Goal: Information Seeking & Learning: Learn about a topic

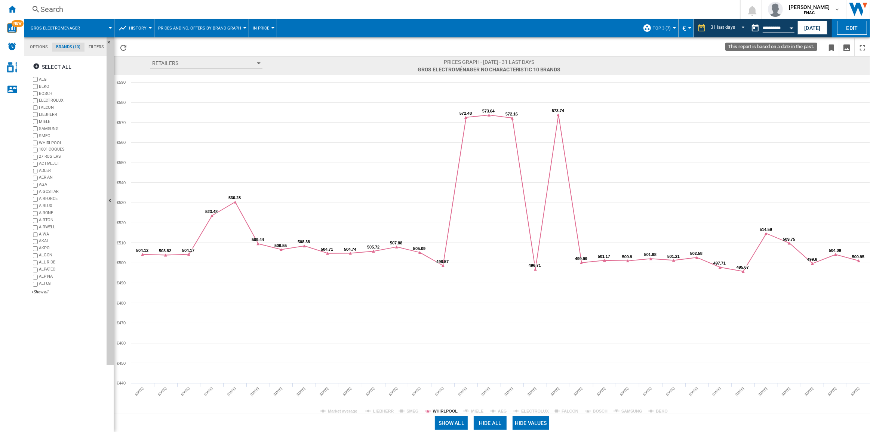
click at [652, 28] on button "Open calendar" at bounding box center [791, 26] width 13 height 13
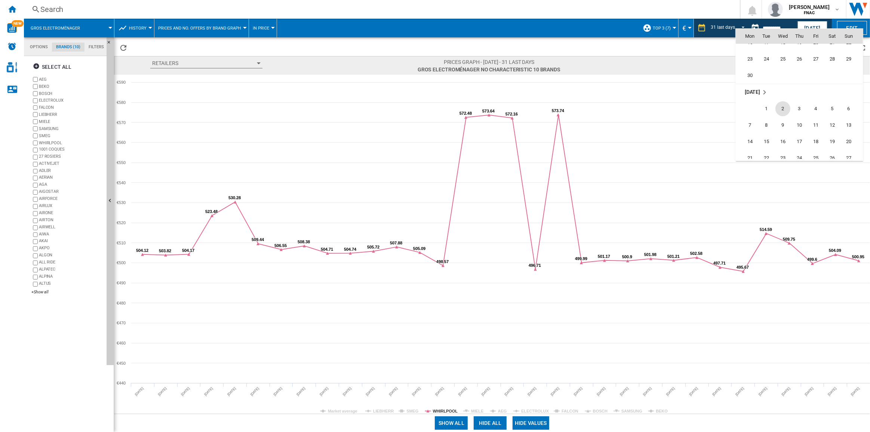
scroll to position [3163, 0]
drag, startPoint x: 750, startPoint y: 140, endPoint x: 748, endPoint y: 145, distance: 4.9
click at [652, 141] on span "30" at bounding box center [750, 143] width 15 height 15
type input "**********"
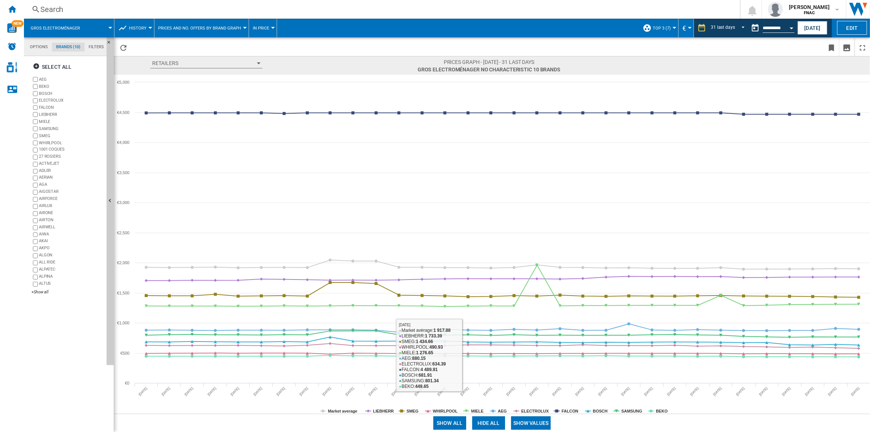
click at [530, 309] on button "Show values" at bounding box center [531, 423] width 40 height 13
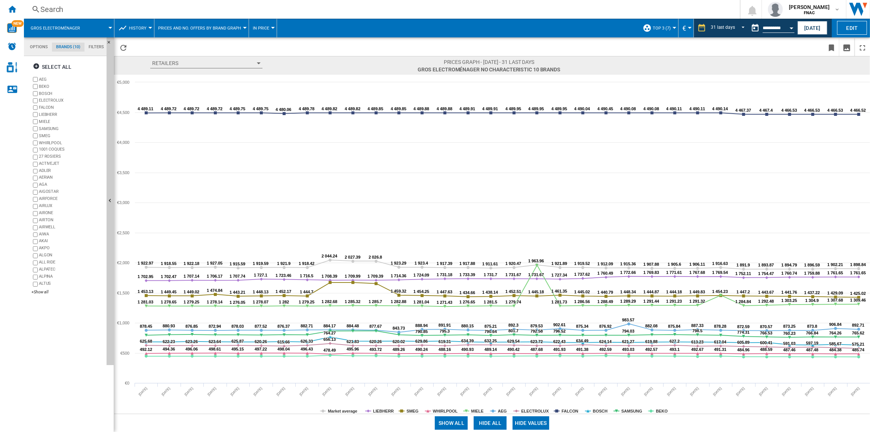
click at [484, 309] on button "Hide all" at bounding box center [490, 423] width 33 height 13
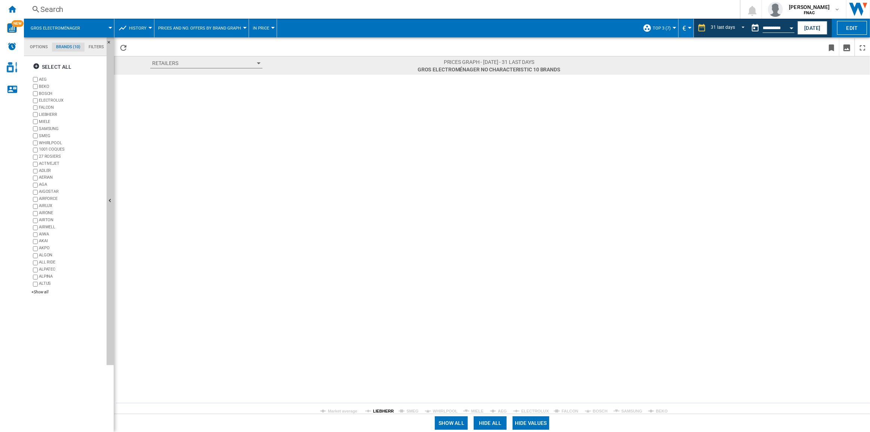
click at [380, 309] on tspan "LIEBHERR" at bounding box center [383, 411] width 21 height 4
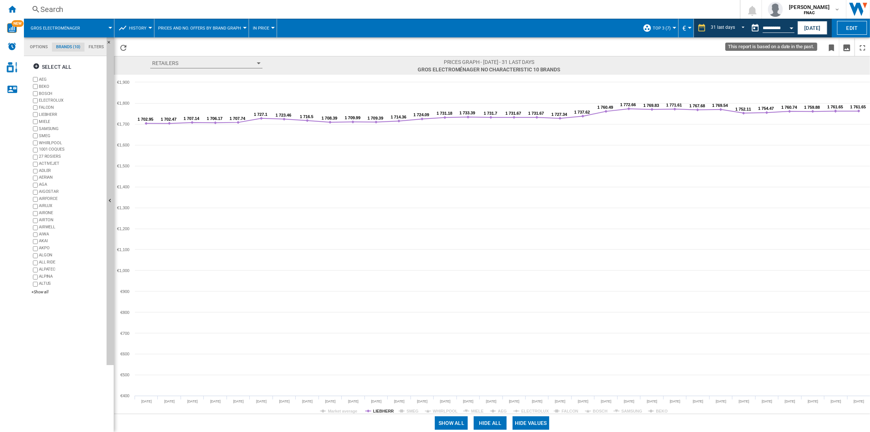
click at [652, 27] on div "Open calendar" at bounding box center [792, 28] width 4 height 2
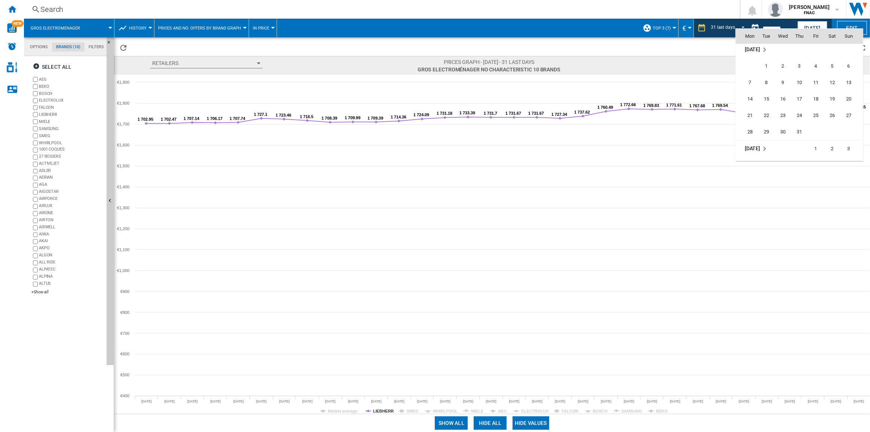
scroll to position [3308, 0]
click at [652, 96] on span "31" at bounding box center [799, 98] width 15 height 15
type input "**********"
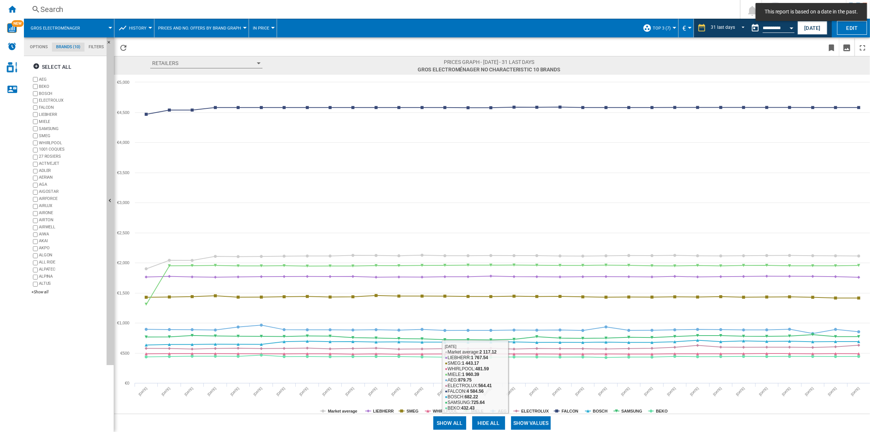
drag, startPoint x: 541, startPoint y: 422, endPoint x: 511, endPoint y: 422, distance: 29.9
click at [541, 309] on button "Show values" at bounding box center [531, 423] width 40 height 13
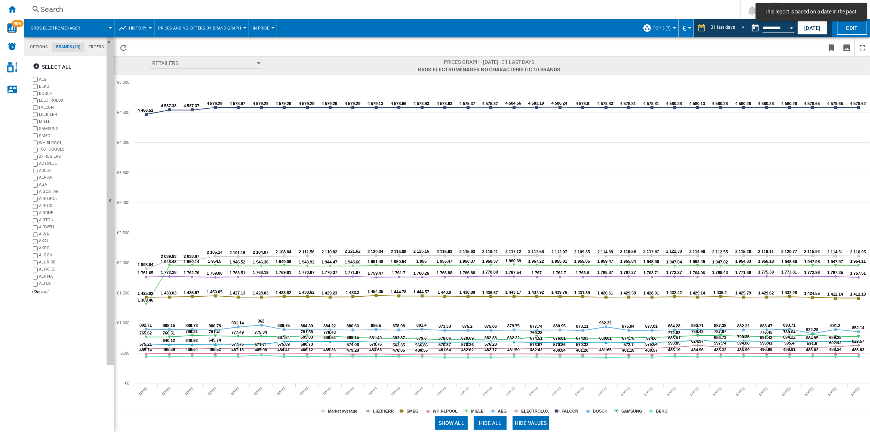
drag, startPoint x: 490, startPoint y: 422, endPoint x: 450, endPoint y: 420, distance: 40.0
click at [490, 309] on button "Hide all" at bounding box center [490, 423] width 33 height 13
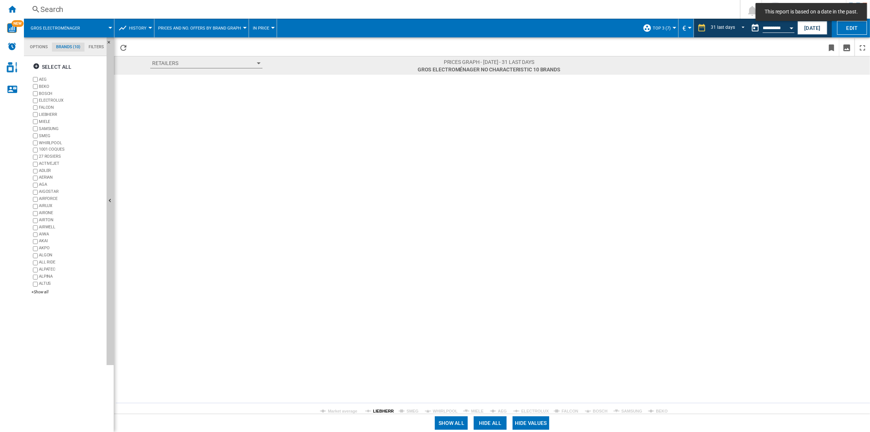
click at [376, 309] on tspan "LIEBHERR" at bounding box center [383, 411] width 21 height 4
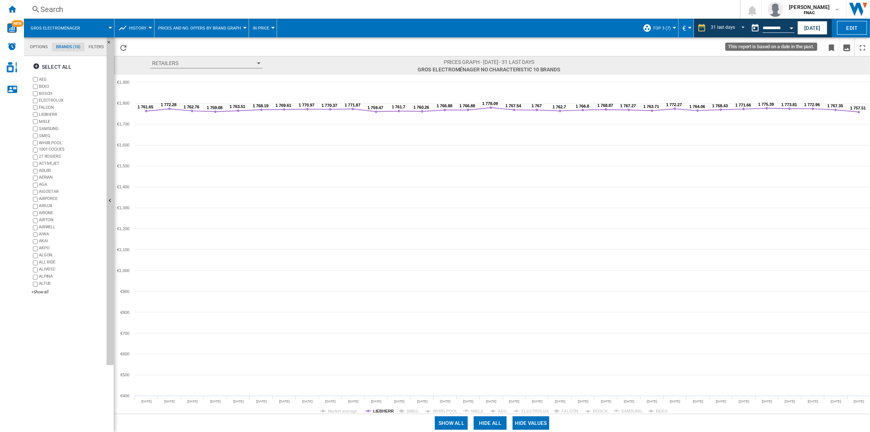
click at [652, 26] on input "**********" at bounding box center [779, 29] width 32 height 7
click at [652, 27] on button "Open calendar" at bounding box center [791, 26] width 13 height 13
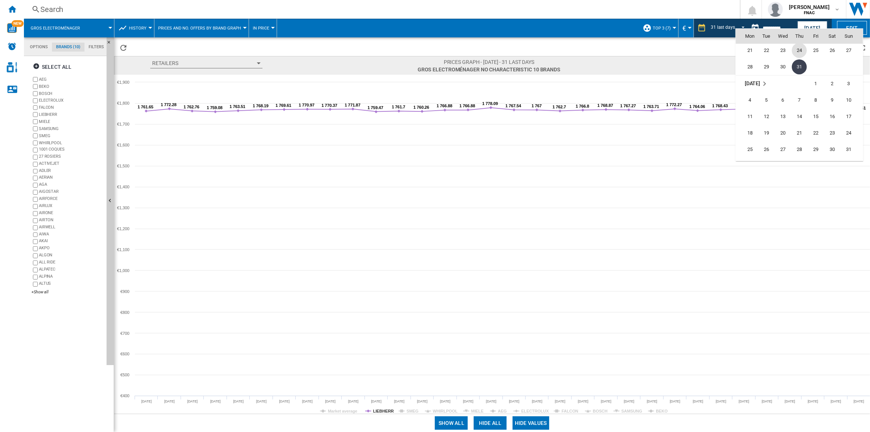
scroll to position [3373, 0]
click at [652, 115] on span "31" at bounding box center [849, 115] width 15 height 15
type input "**********"
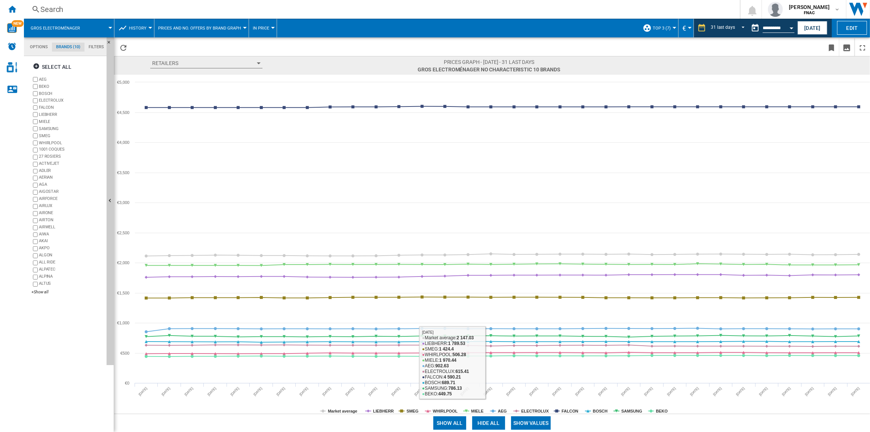
click at [533, 309] on button "Show values" at bounding box center [531, 423] width 40 height 13
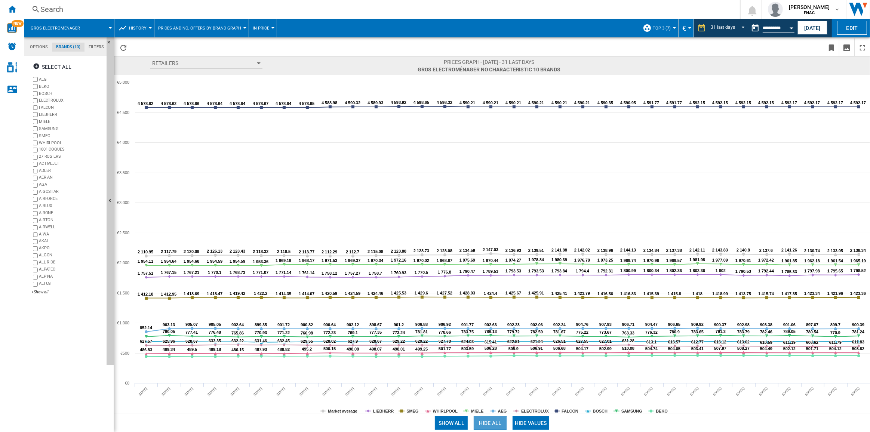
click at [493, 309] on button "Hide all" at bounding box center [490, 423] width 33 height 13
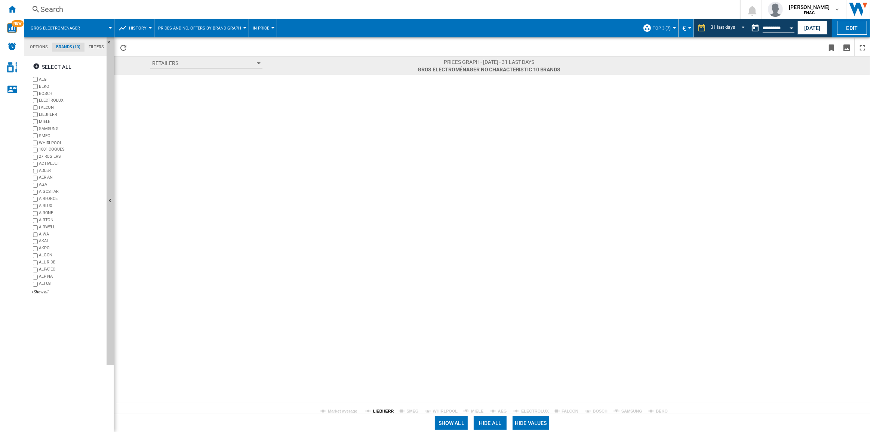
click at [376, 309] on tspan "LIEBHERR" at bounding box center [383, 411] width 21 height 4
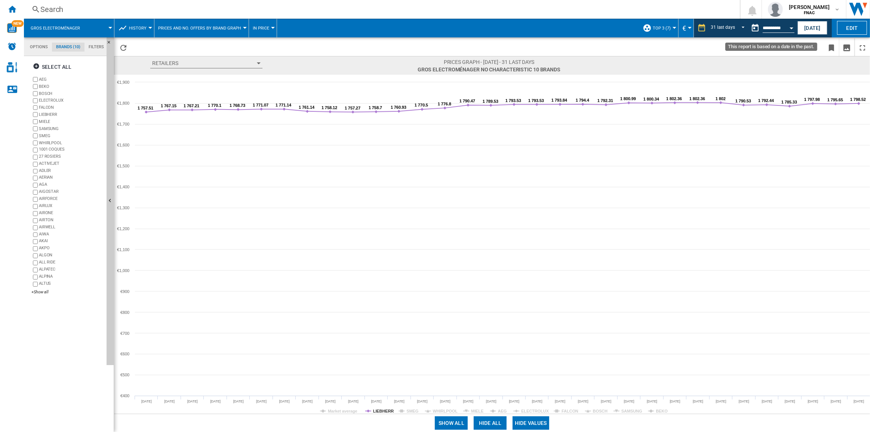
click at [652, 27] on input "**********" at bounding box center [779, 29] width 32 height 7
click at [652, 27] on div "Open calendar" at bounding box center [792, 28] width 4 height 2
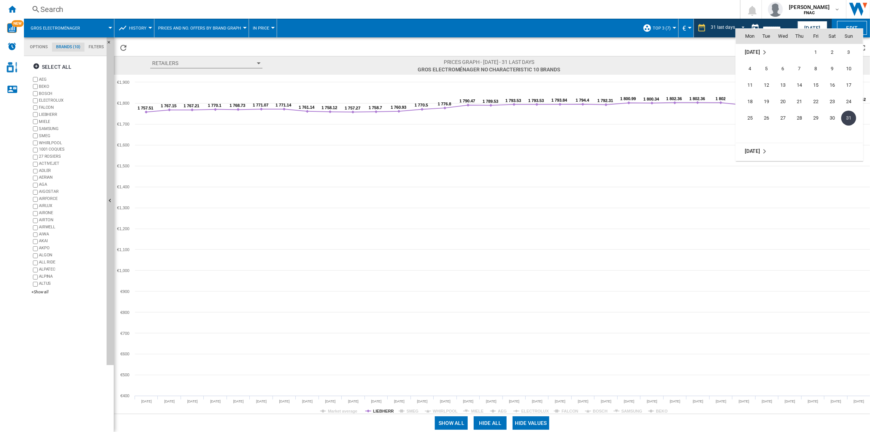
scroll to position [3472, 0]
click at [652, 128] on span "30" at bounding box center [766, 131] width 15 height 15
type input "**********"
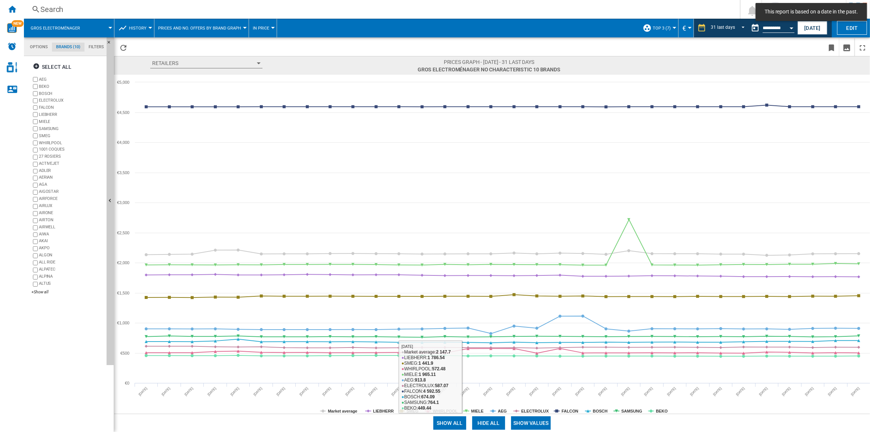
drag, startPoint x: 534, startPoint y: 423, endPoint x: 480, endPoint y: 423, distance: 54.2
click at [534, 309] on button "Show values" at bounding box center [531, 423] width 40 height 13
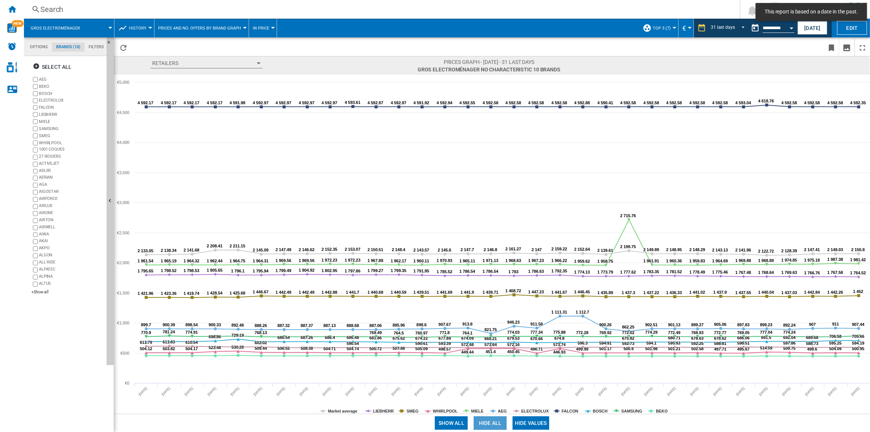
drag, startPoint x: 488, startPoint y: 423, endPoint x: 432, endPoint y: 423, distance: 56.1
click at [485, 309] on button "Hide all" at bounding box center [490, 423] width 33 height 13
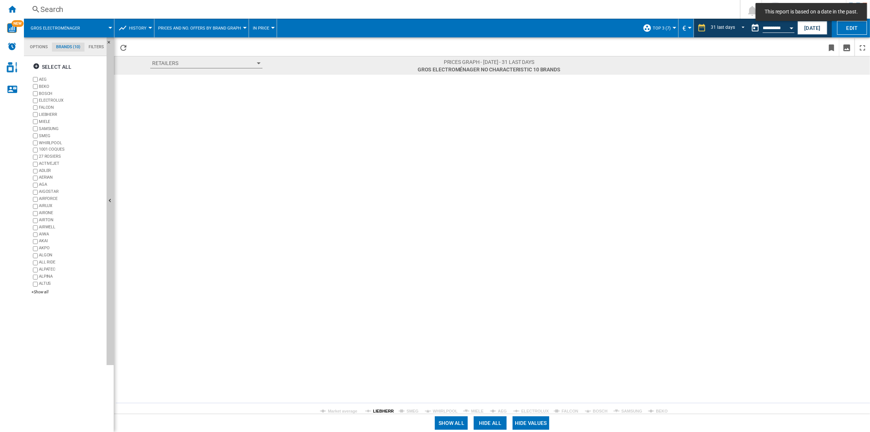
click at [376, 309] on tspan "LIEBHERR" at bounding box center [383, 411] width 21 height 4
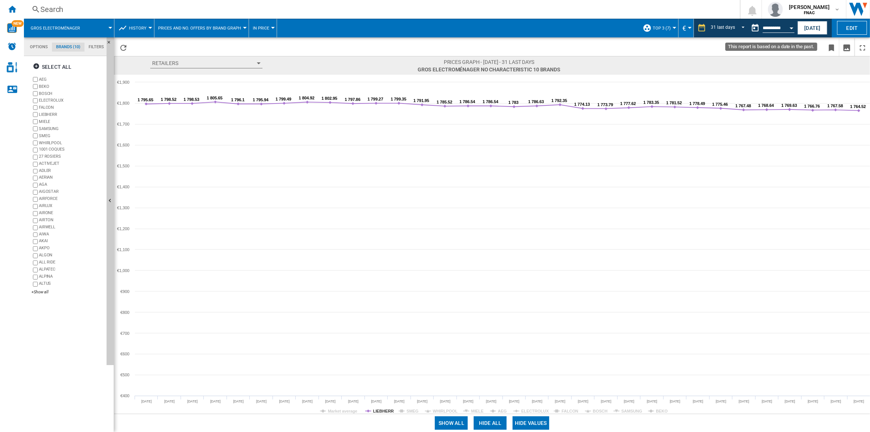
click at [652, 30] on button "Open calendar" at bounding box center [791, 26] width 13 height 13
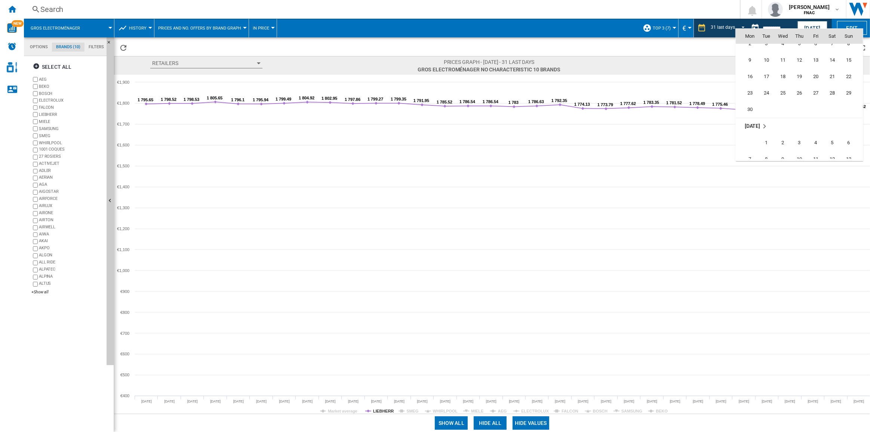
scroll to position [3163, 0]
click at [652, 139] on span "30" at bounding box center [750, 143] width 15 height 15
type input "**********"
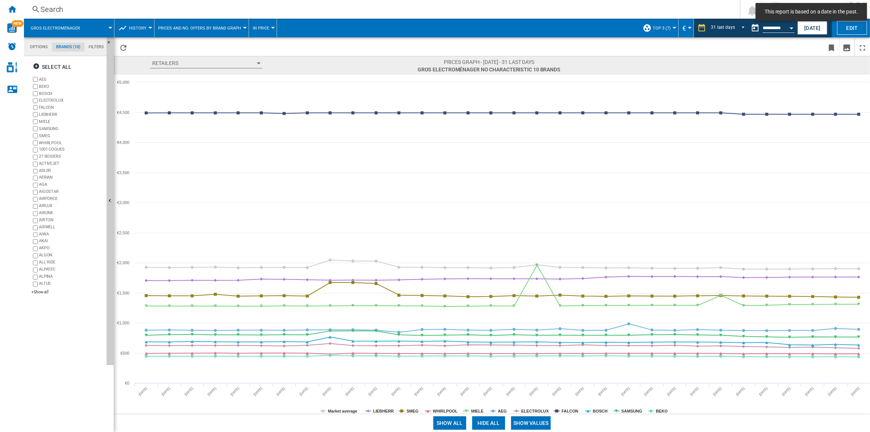
click at [530, 309] on button "Show values" at bounding box center [531, 423] width 40 height 13
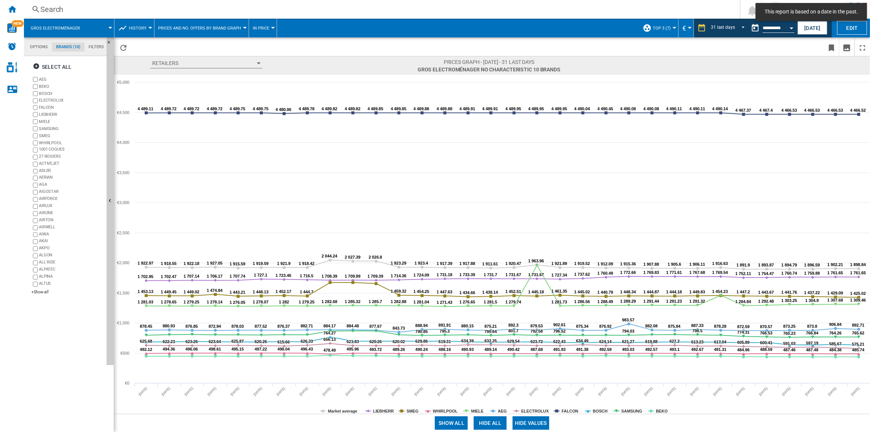
click at [494, 309] on button "Hide all" at bounding box center [490, 423] width 33 height 13
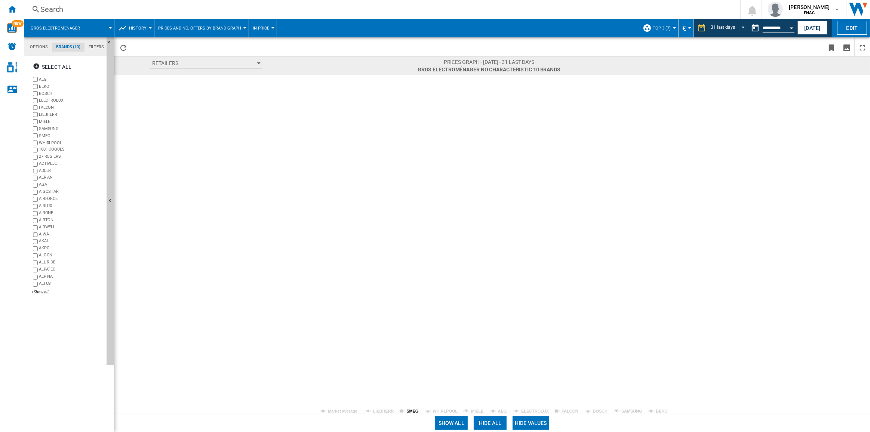
click at [409, 309] on tspan "SMEG" at bounding box center [413, 411] width 12 height 4
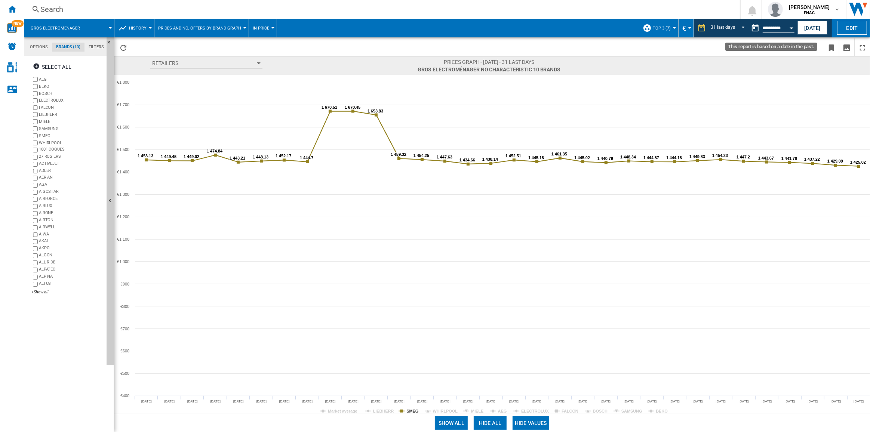
click at [652, 27] on button "Open calendar" at bounding box center [791, 26] width 13 height 13
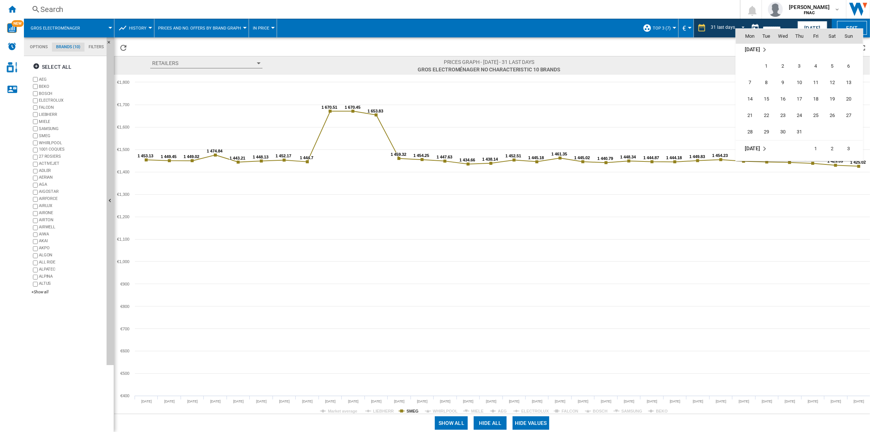
scroll to position [3308, 0]
click at [652, 97] on span "31" at bounding box center [799, 98] width 15 height 15
type input "**********"
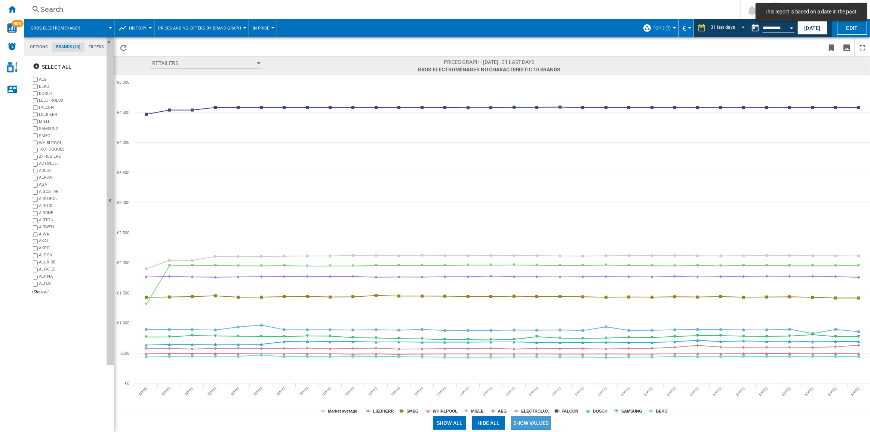
click at [530, 309] on button "Show values" at bounding box center [531, 423] width 40 height 13
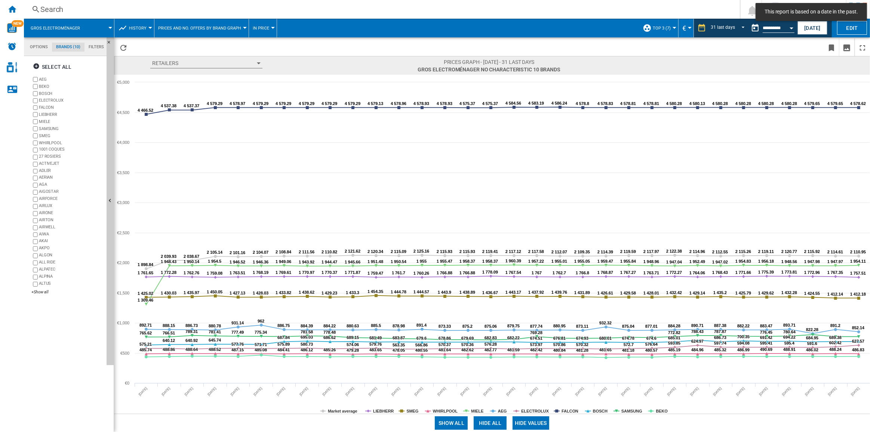
drag, startPoint x: 502, startPoint y: 422, endPoint x: 470, endPoint y: 421, distance: 31.8
click at [502, 309] on button "Hide all" at bounding box center [490, 423] width 33 height 13
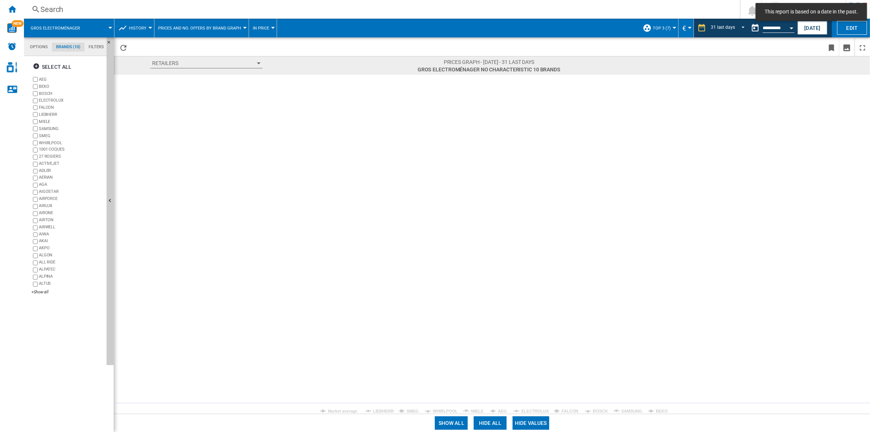
click at [404, 309] on rect at bounding box center [492, 244] width 757 height 339
click at [407, 309] on tspan "SMEG" at bounding box center [413, 411] width 12 height 4
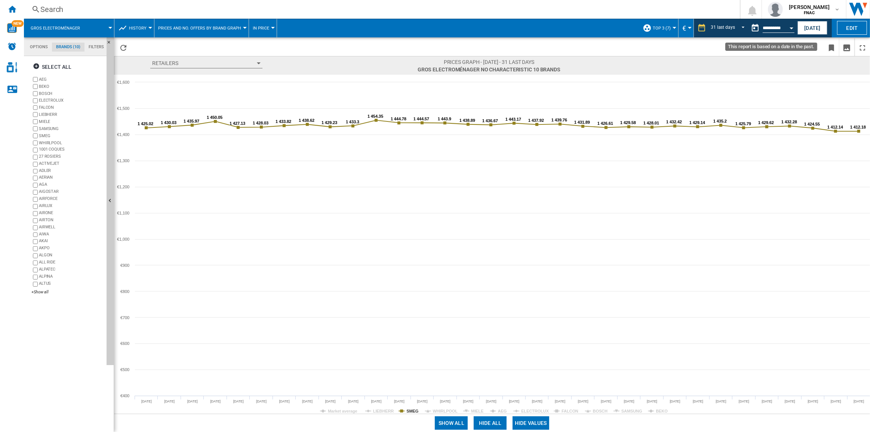
click at [652, 26] on button "Open calendar" at bounding box center [791, 26] width 13 height 13
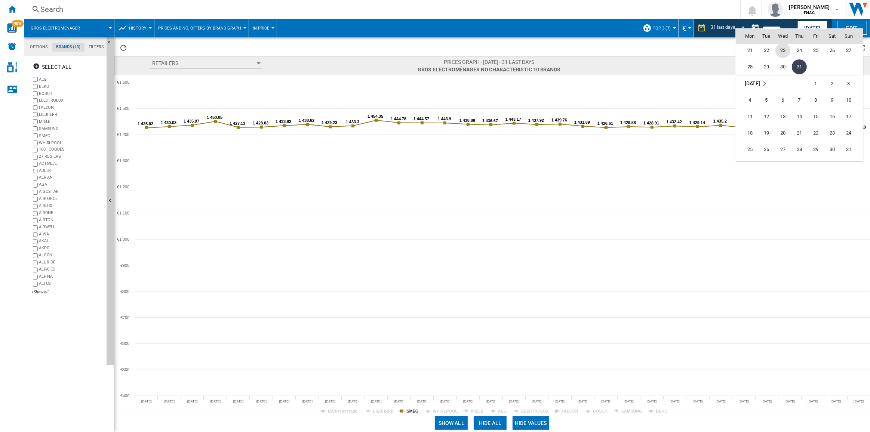
scroll to position [3373, 0]
click at [652, 114] on span "31" at bounding box center [849, 115] width 15 height 15
type input "**********"
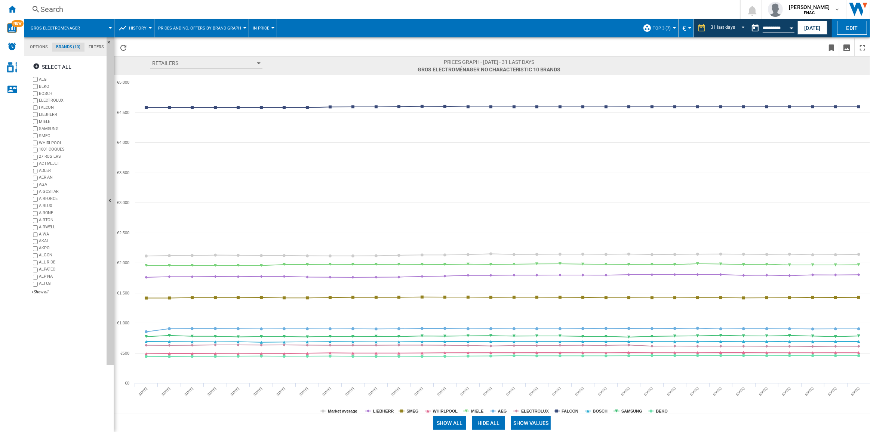
click at [531, 309] on button "Show values" at bounding box center [531, 423] width 40 height 13
click at [488, 309] on button "Hide all" at bounding box center [488, 423] width 33 height 13
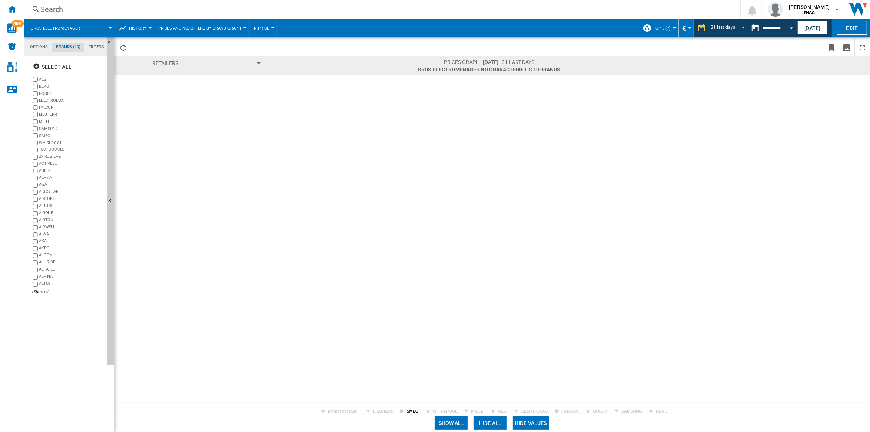
click at [408, 309] on tspan "SMEG" at bounding box center [413, 411] width 12 height 4
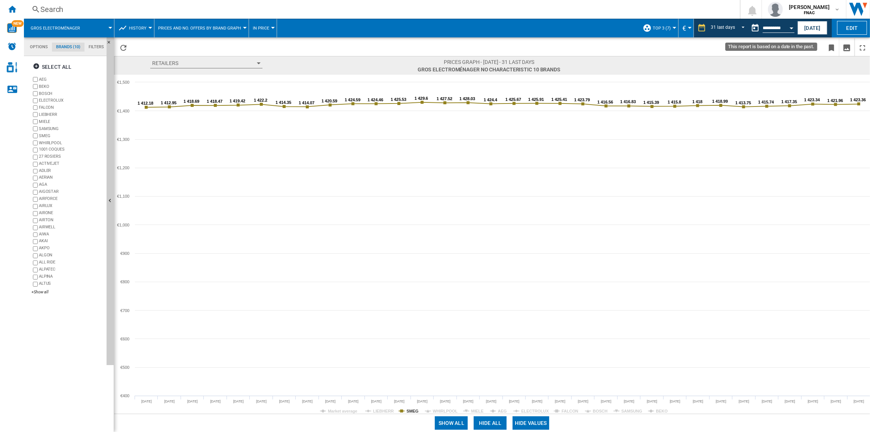
click at [652, 27] on div "Open calendar" at bounding box center [792, 28] width 4 height 2
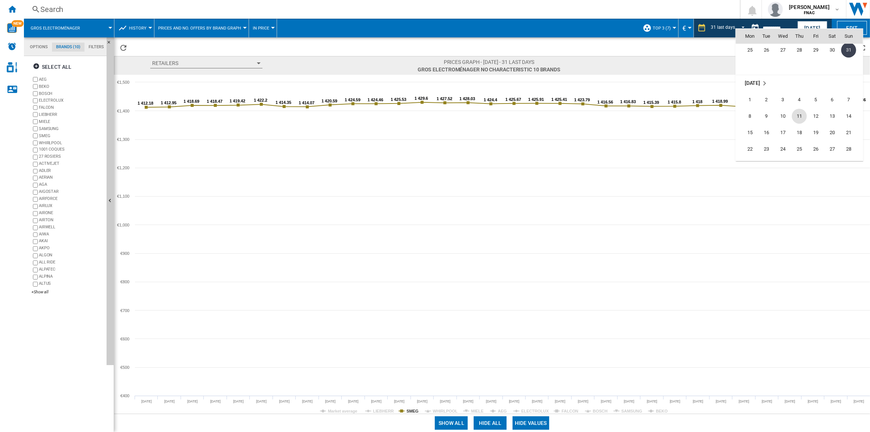
scroll to position [3472, 0]
click at [652, 129] on span "30" at bounding box center [766, 131] width 15 height 15
type input "**********"
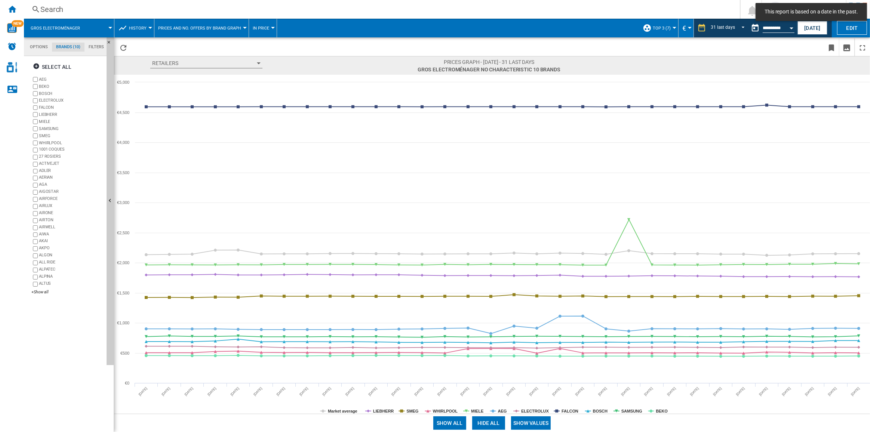
click at [535, 309] on button "Show values" at bounding box center [531, 423] width 40 height 13
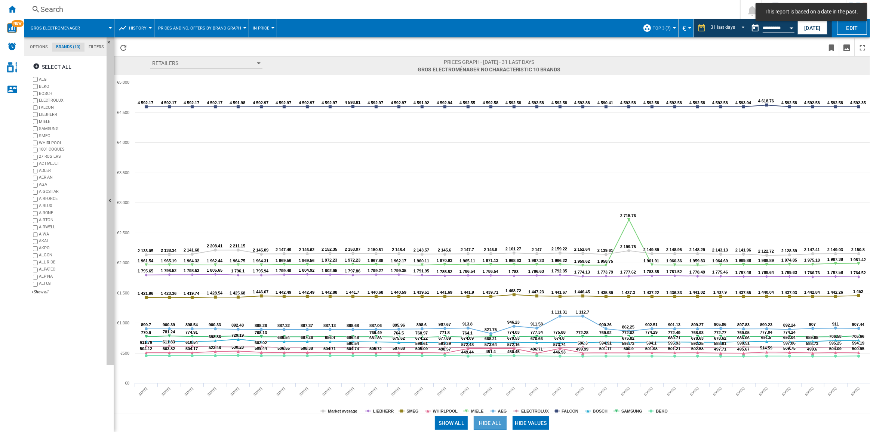
click at [493, 309] on button "Hide all" at bounding box center [490, 423] width 33 height 13
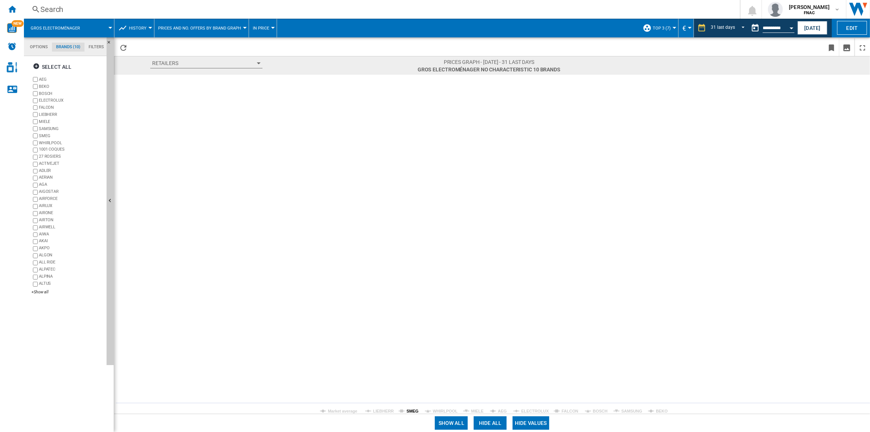
click at [410, 309] on tspan "SMEG" at bounding box center [413, 411] width 12 height 4
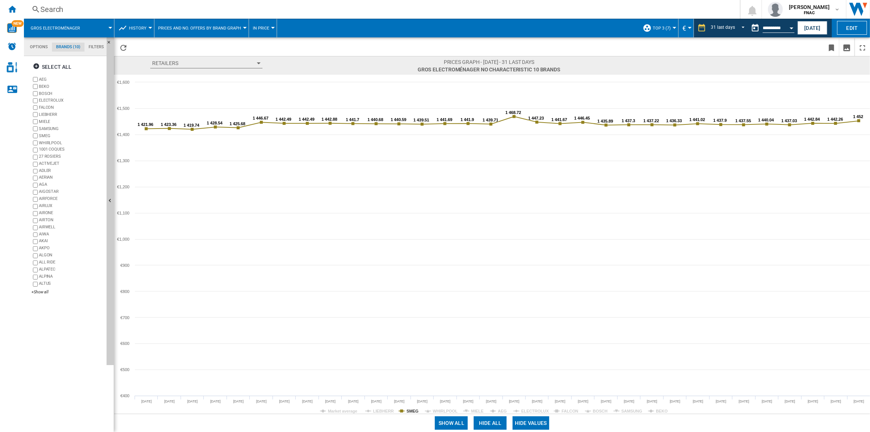
click at [652, 27] on button "Open calendar" at bounding box center [791, 26] width 13 height 13
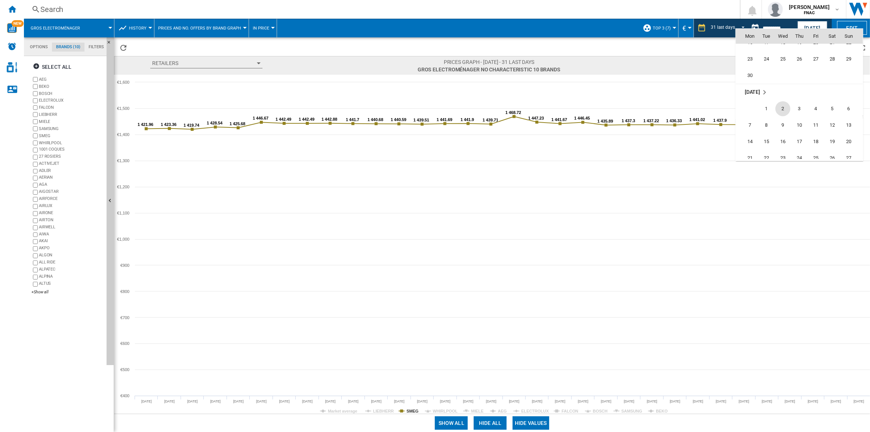
scroll to position [3197, 0]
click at [652, 108] on span "30" at bounding box center [750, 109] width 15 height 15
type input "**********"
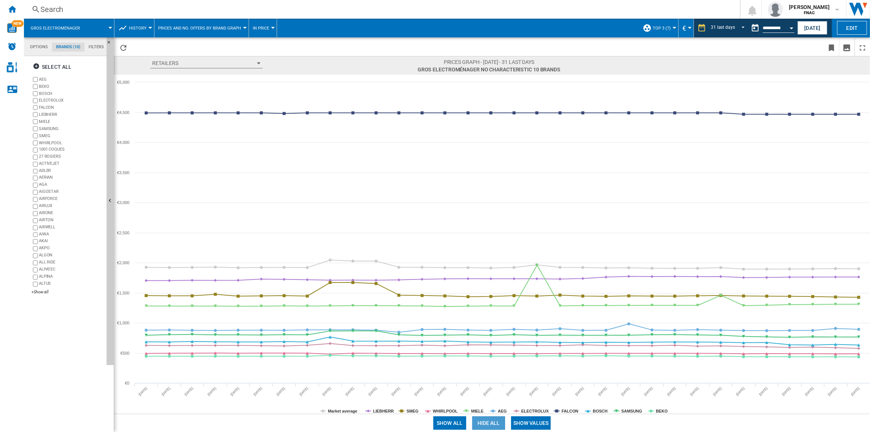
click at [497, 309] on button "Hide all" at bounding box center [488, 423] width 33 height 13
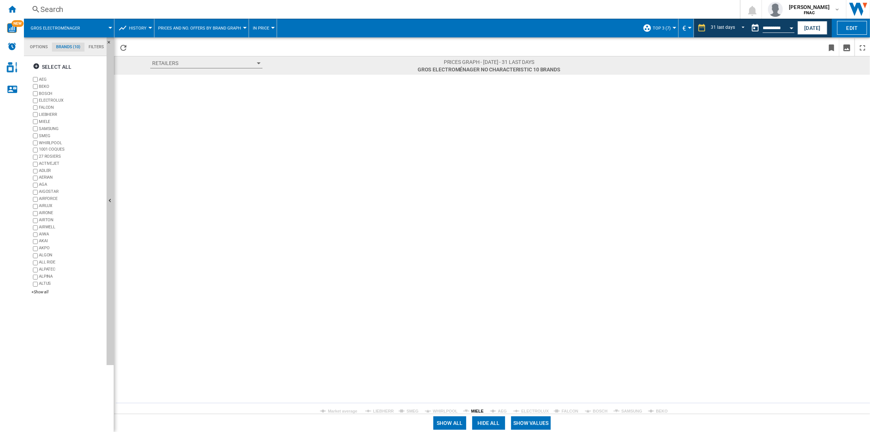
click at [481, 309] on tspan "MIELE" at bounding box center [477, 411] width 12 height 4
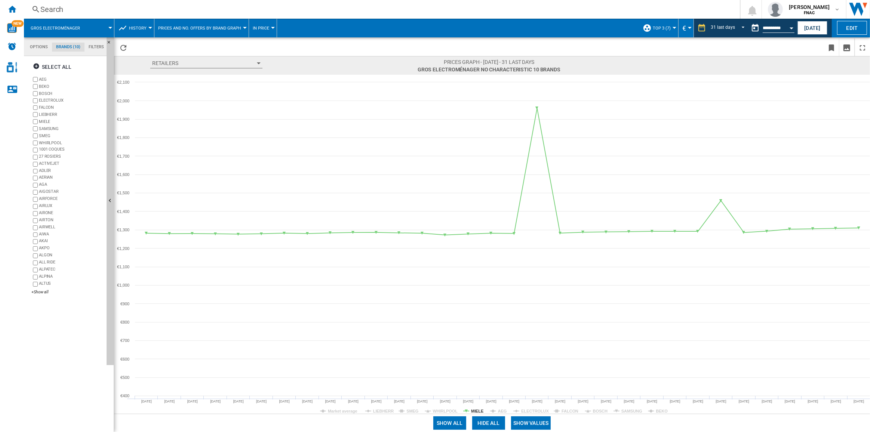
click at [518, 309] on button "Show values" at bounding box center [531, 423] width 40 height 13
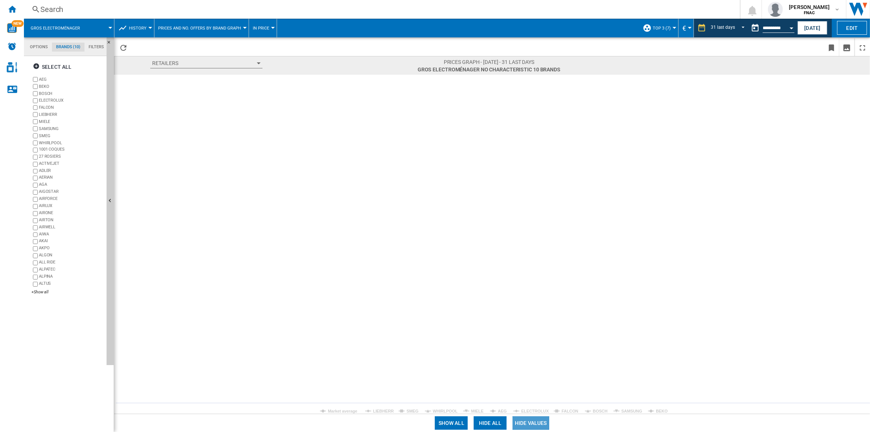
click at [531, 309] on button "Hide values" at bounding box center [531, 423] width 37 height 13
click at [534, 309] on button "Show values" at bounding box center [531, 423] width 40 height 13
click at [470, 309] on rect at bounding box center [492, 244] width 757 height 339
click at [474, 309] on tspan "MIELE" at bounding box center [477, 411] width 12 height 4
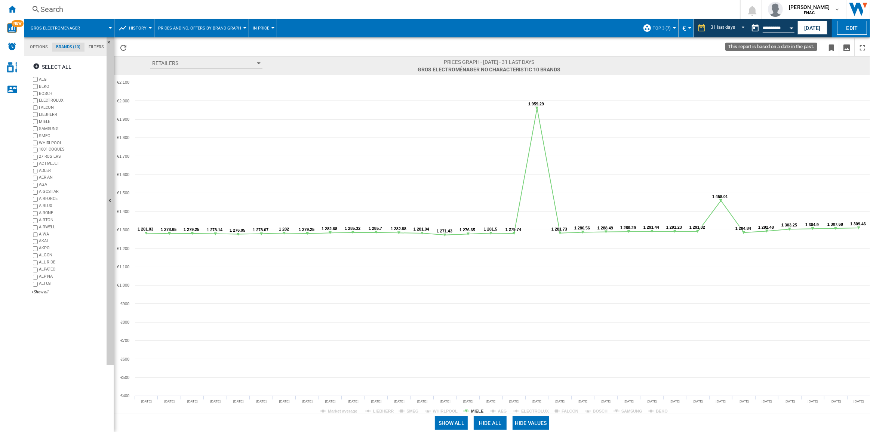
click at [652, 21] on md-datepicker "**********" at bounding box center [774, 28] width 53 height 15
click at [652, 27] on button "Open calendar" at bounding box center [791, 26] width 13 height 13
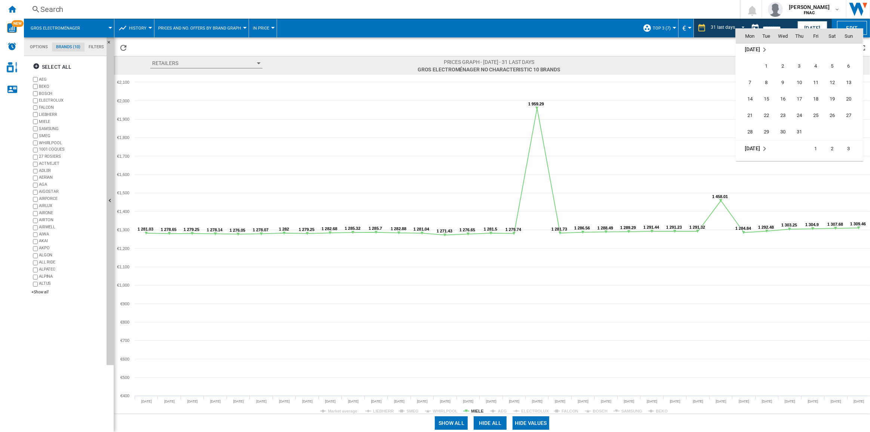
scroll to position [3308, 0]
click at [652, 95] on span "31" at bounding box center [799, 98] width 15 height 15
type input "**********"
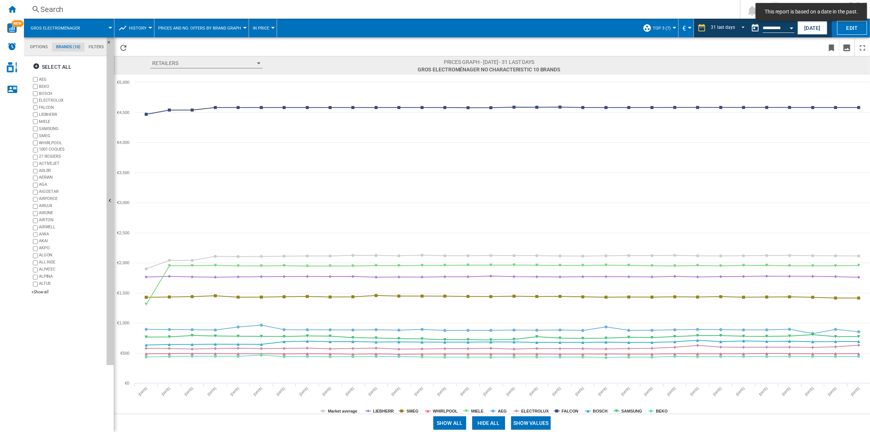
drag, startPoint x: 536, startPoint y: 423, endPoint x: 512, endPoint y: 422, distance: 24.0
click at [536, 309] on button "Show values" at bounding box center [531, 423] width 40 height 13
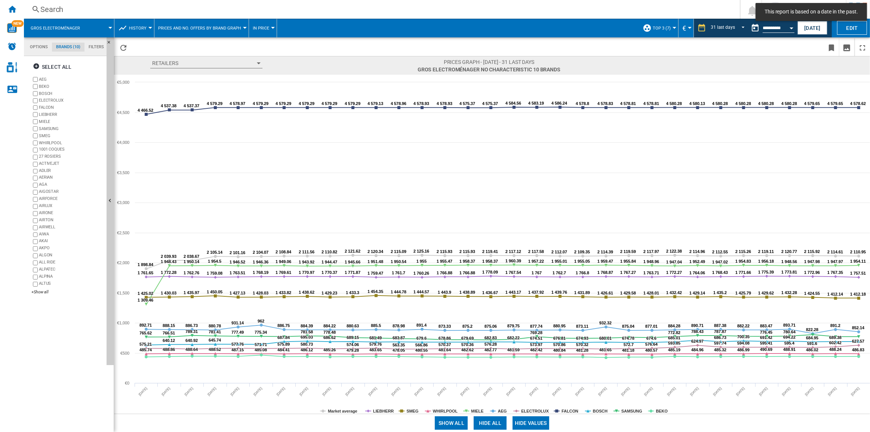
click at [493, 309] on button "Hide all" at bounding box center [490, 423] width 33 height 13
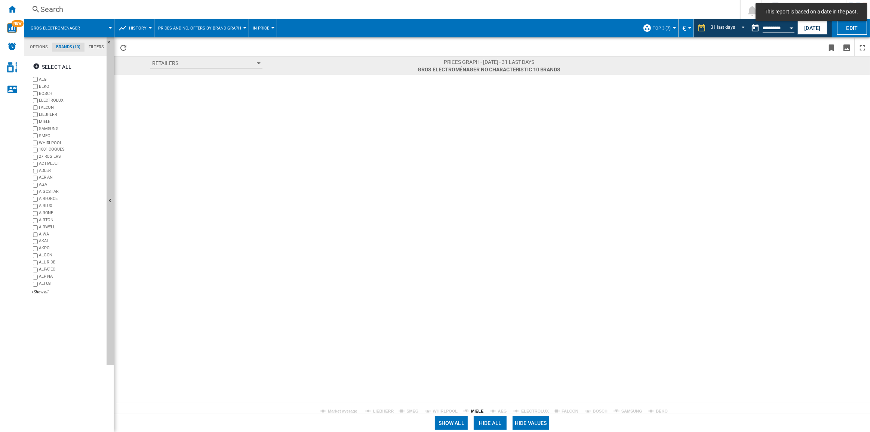
click at [478, 309] on tspan "MIELE" at bounding box center [477, 411] width 12 height 4
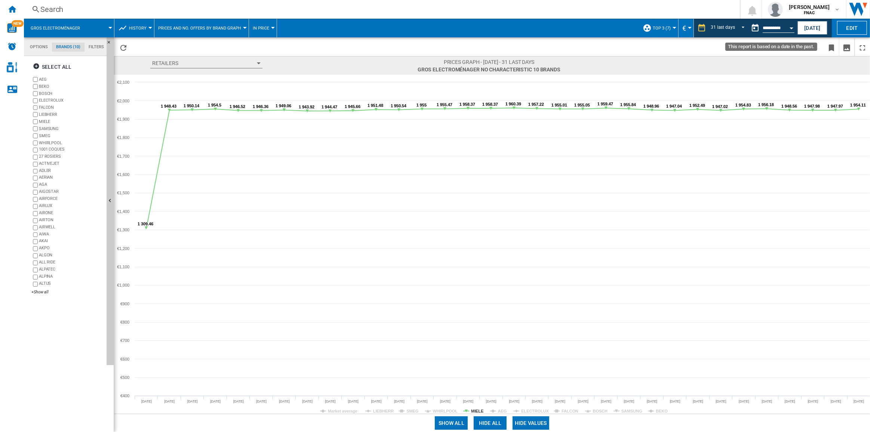
click at [652, 28] on input "**********" at bounding box center [779, 29] width 32 height 7
click at [652, 26] on button "Open calendar" at bounding box center [791, 26] width 13 height 13
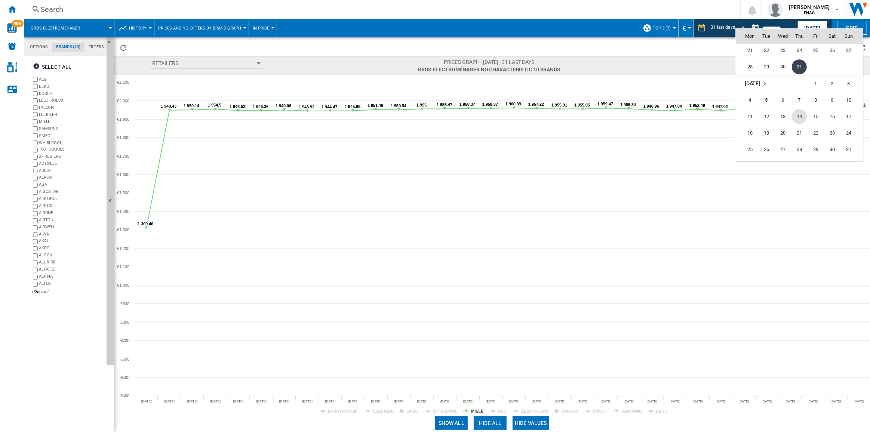
scroll to position [3373, 0]
click at [652, 117] on span "31" at bounding box center [849, 115] width 15 height 15
type input "**********"
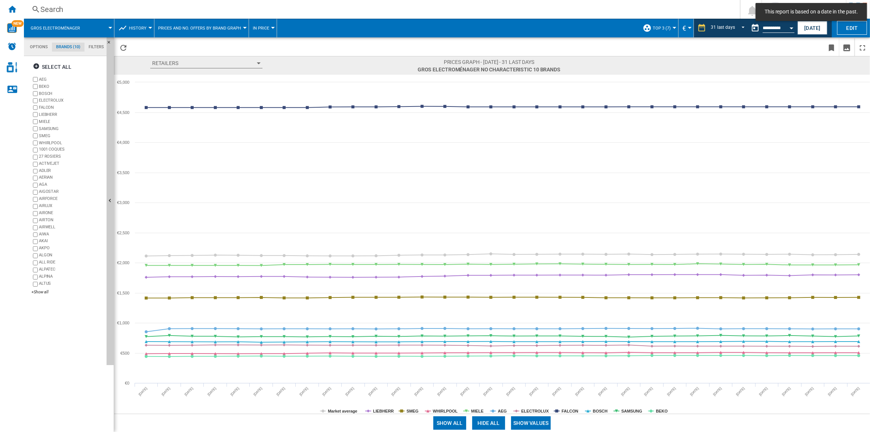
click at [531, 309] on button "Show values" at bounding box center [531, 423] width 40 height 13
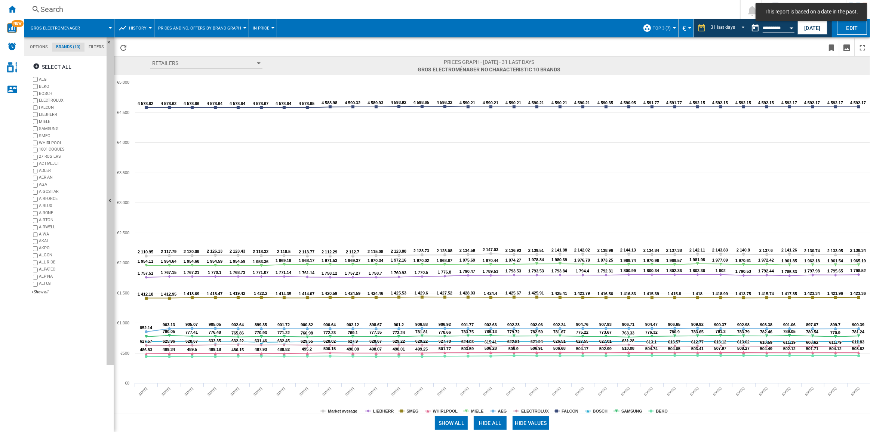
click at [494, 309] on button "Hide all" at bounding box center [490, 423] width 33 height 13
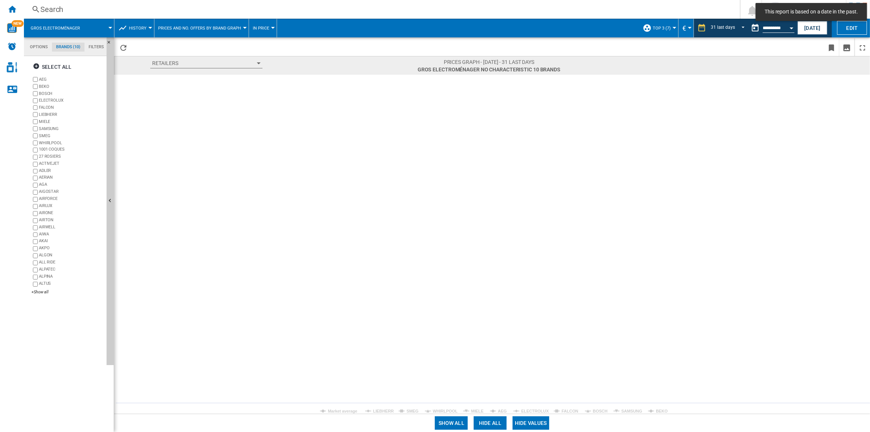
click at [475, 309] on icon "Created with Highcharts 5.0.14 Market average LIEBHERR SMEG WHIRLPOOL MIELE AEG…" at bounding box center [492, 244] width 757 height 339
click at [476, 309] on tspan "MIELE" at bounding box center [477, 411] width 12 height 4
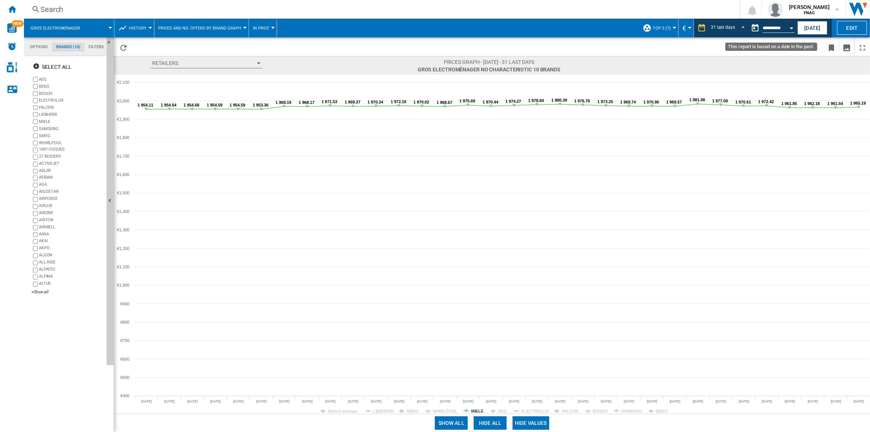
click at [652, 25] on button "Open calendar" at bounding box center [791, 26] width 13 height 13
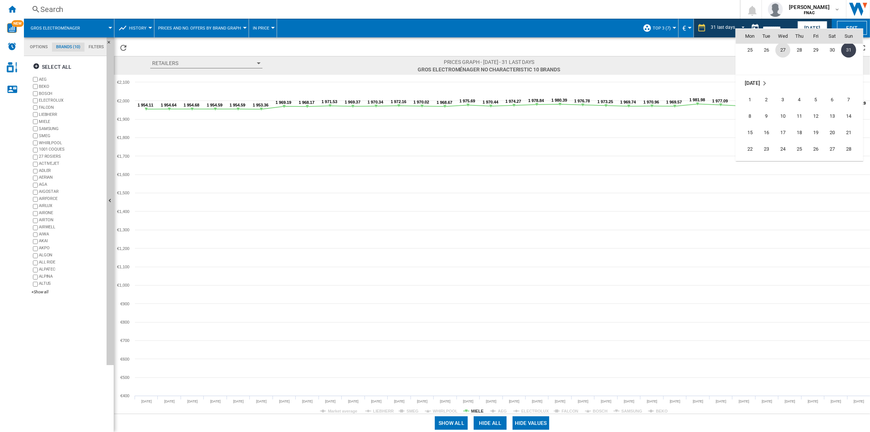
scroll to position [3472, 0]
click at [652, 130] on span "30" at bounding box center [766, 131] width 15 height 15
type input "**********"
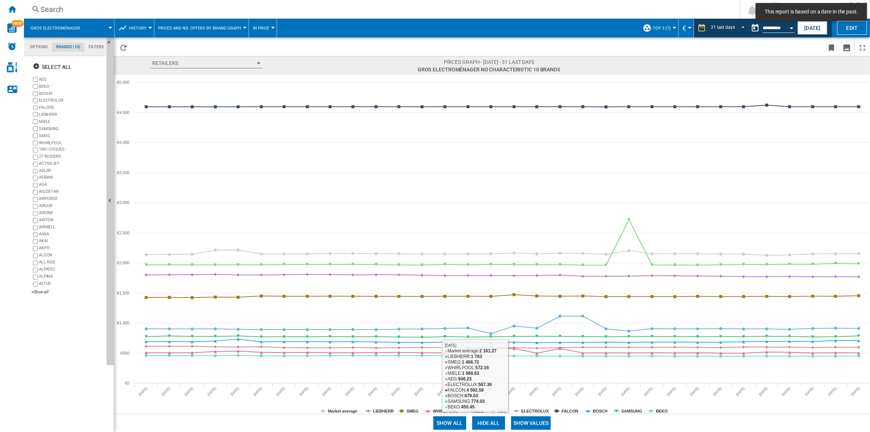
click at [523, 309] on button "Show values" at bounding box center [531, 423] width 40 height 13
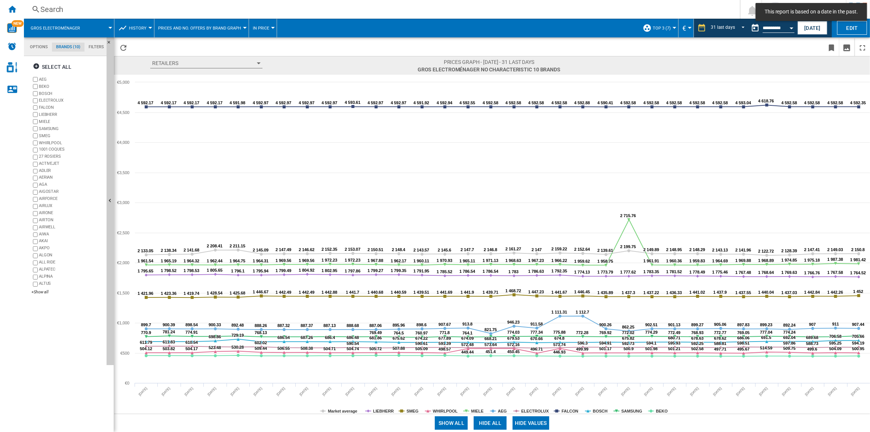
click at [487, 309] on button "Hide all" at bounding box center [490, 423] width 33 height 13
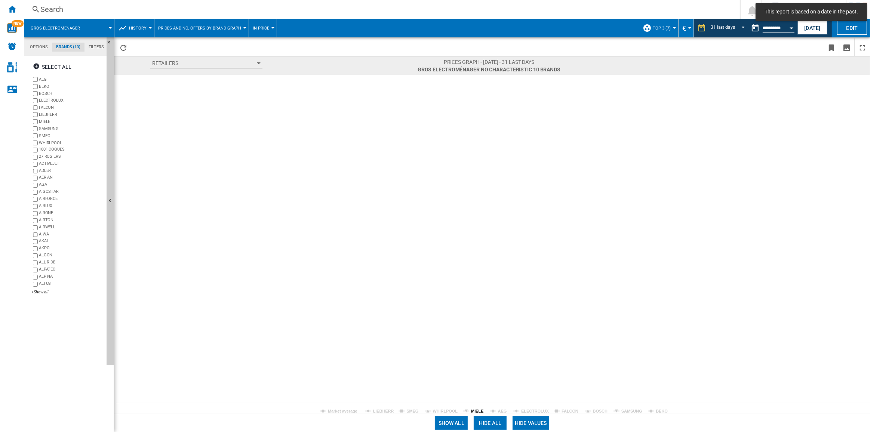
click at [475, 309] on tspan "MIELE" at bounding box center [477, 411] width 12 height 4
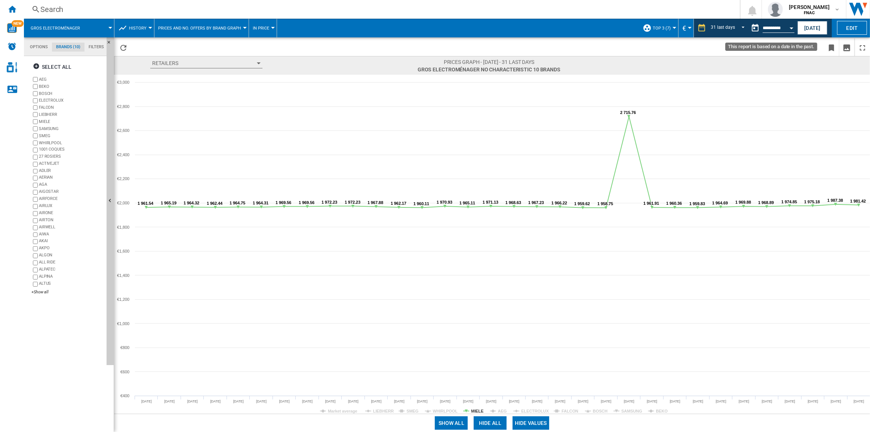
click at [652, 25] on button "Open calendar" at bounding box center [791, 26] width 13 height 13
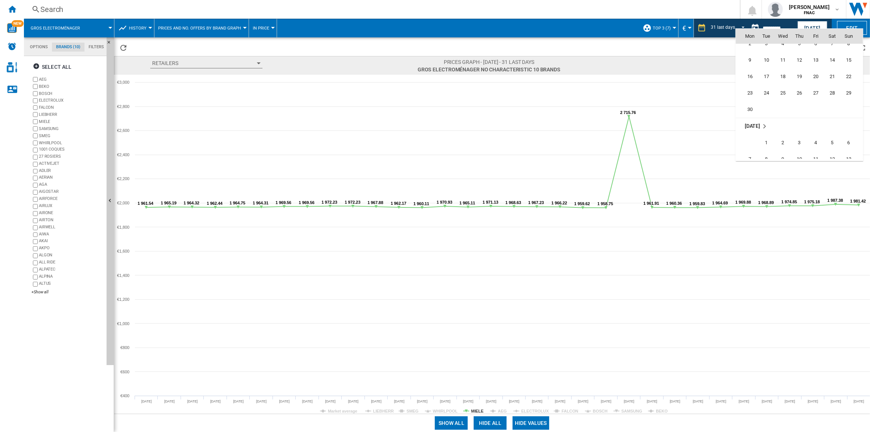
scroll to position [3163, 0]
click at [652, 138] on span "30" at bounding box center [750, 143] width 15 height 15
type input "**********"
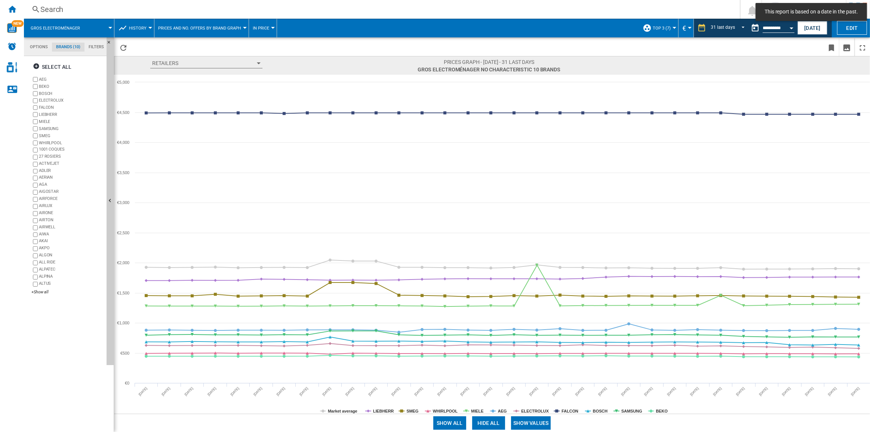
click at [528, 309] on button "Show values" at bounding box center [531, 423] width 40 height 13
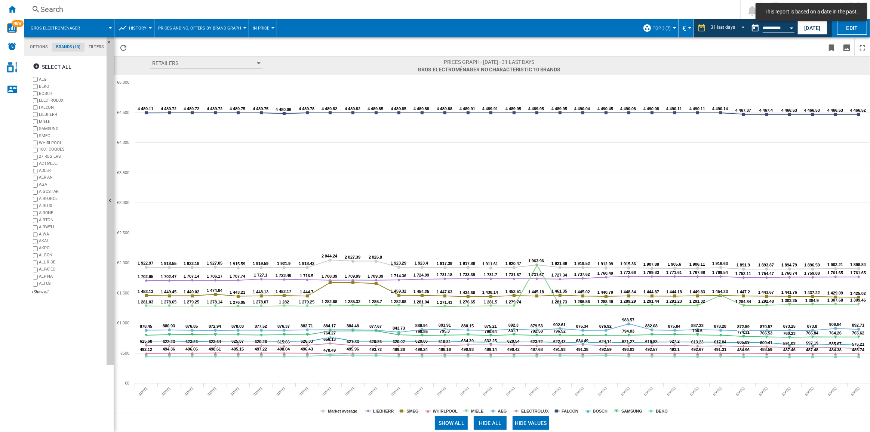
click at [494, 309] on button "Hide all" at bounding box center [490, 423] width 33 height 13
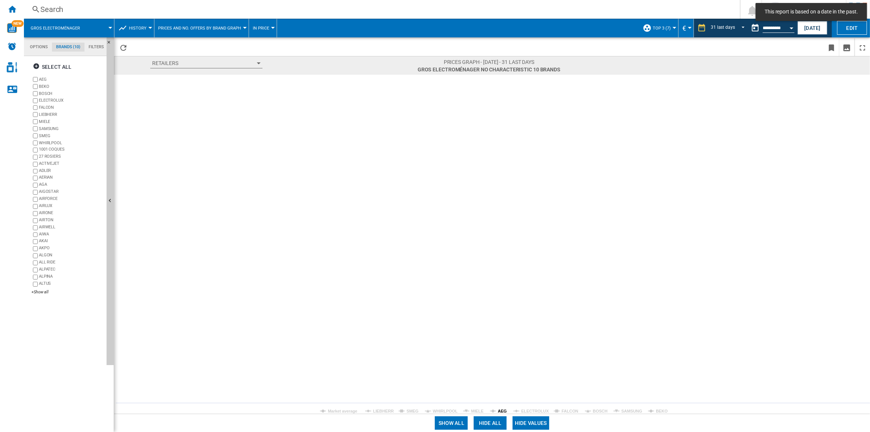
click at [502, 309] on tspan "AEG" at bounding box center [502, 411] width 9 height 4
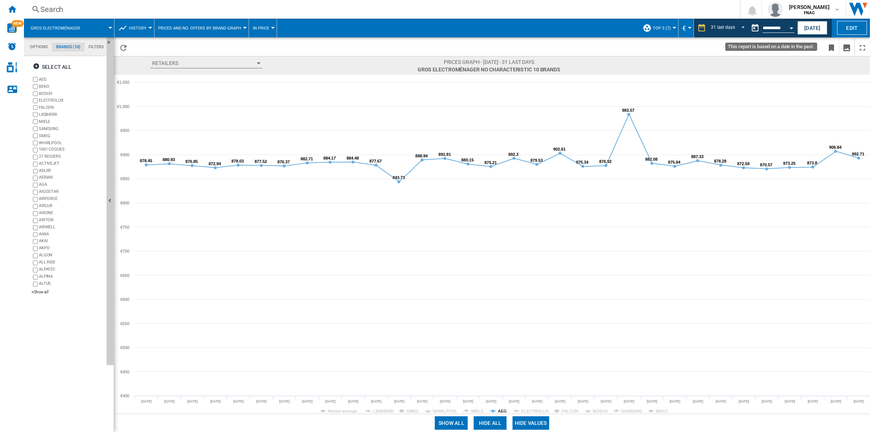
click at [652, 29] on button "Open calendar" at bounding box center [791, 26] width 13 height 13
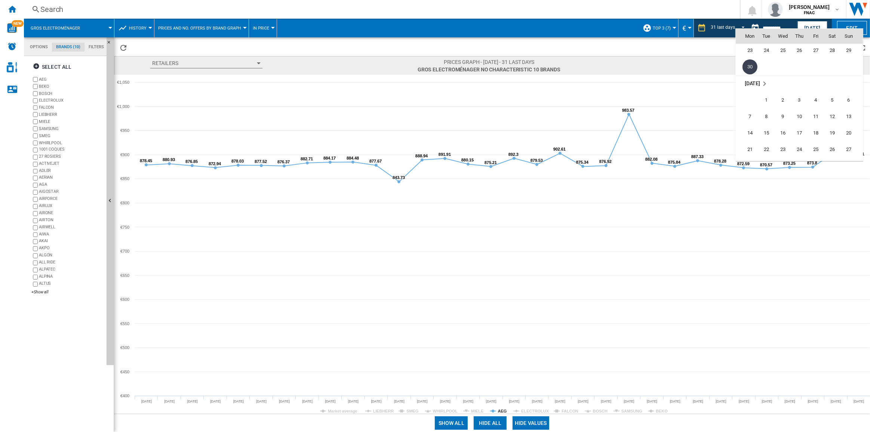
scroll to position [3274, 0]
click at [652, 131] on span "31" at bounding box center [799, 132] width 15 height 15
type input "**********"
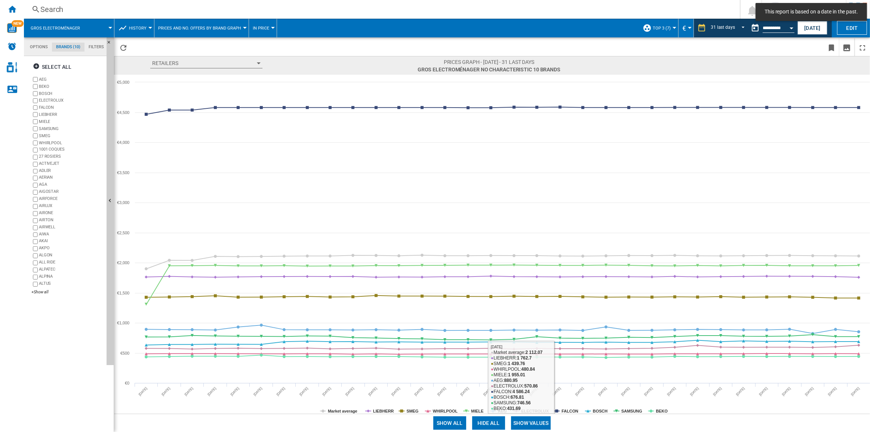
click at [528, 309] on button "Show values" at bounding box center [531, 423] width 40 height 13
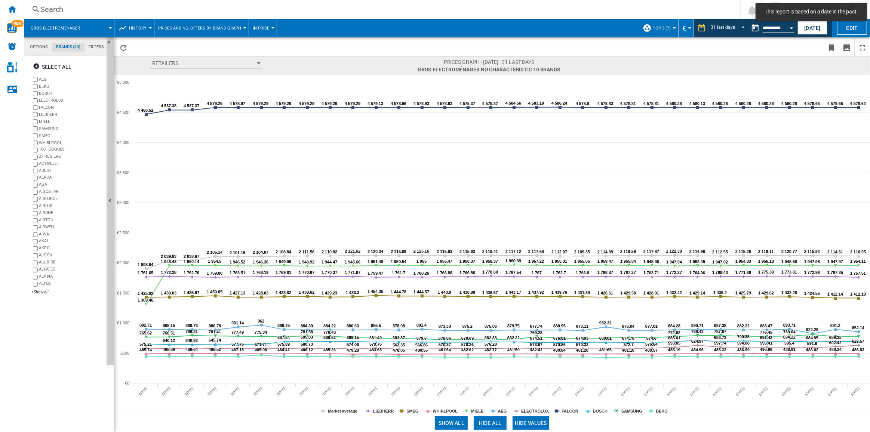
click at [492, 309] on button "Hide all" at bounding box center [490, 423] width 33 height 13
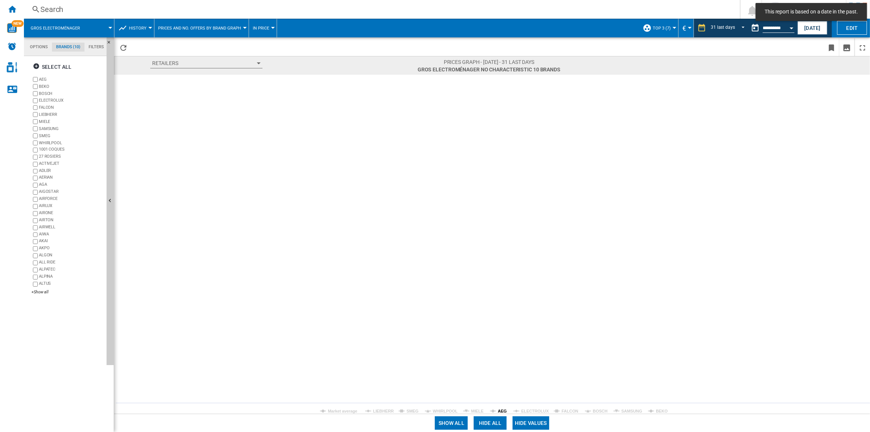
click at [499, 309] on tspan "AEG" at bounding box center [502, 411] width 9 height 4
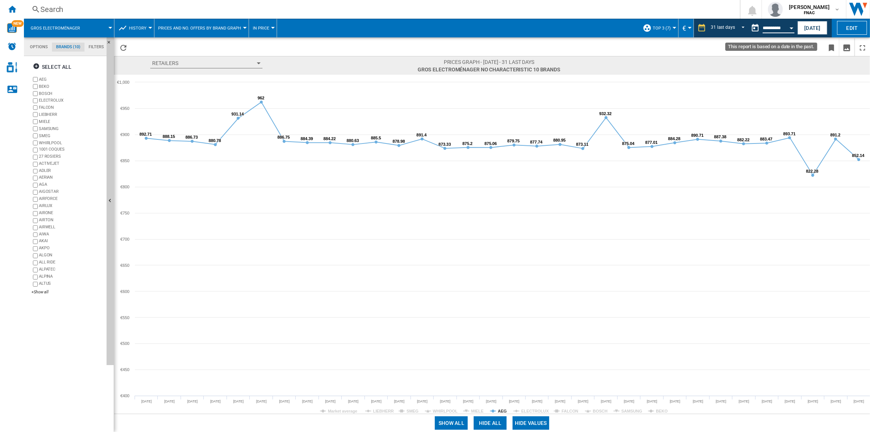
click at [652, 28] on input "**********" at bounding box center [779, 29] width 32 height 7
click at [652, 28] on button "Open calendar" at bounding box center [791, 26] width 13 height 13
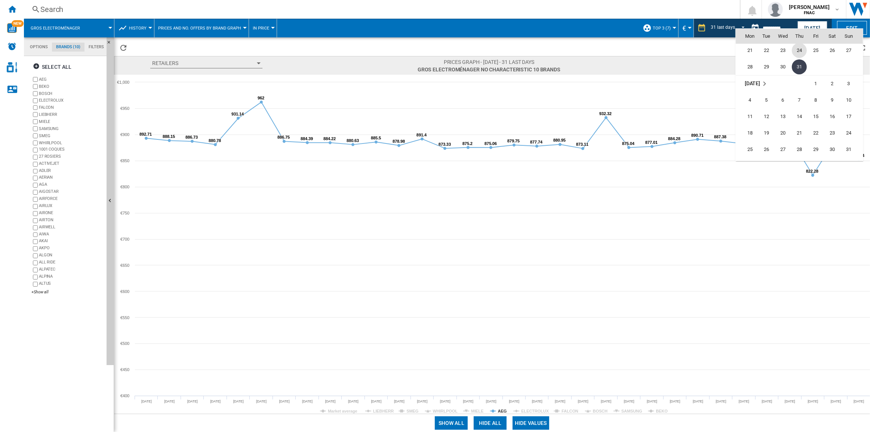
scroll to position [3373, 0]
click at [652, 115] on span "31" at bounding box center [849, 115] width 15 height 15
type input "**********"
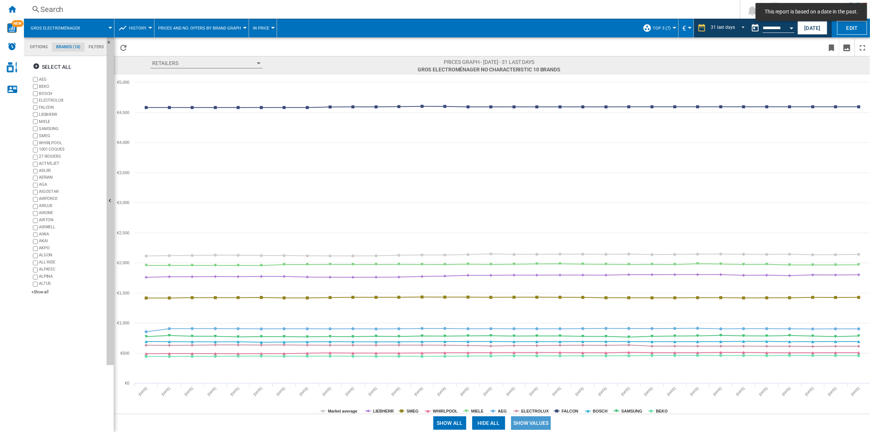
click at [535, 309] on button "Show values" at bounding box center [531, 423] width 40 height 13
click at [502, 309] on button "Hide all" at bounding box center [490, 423] width 33 height 13
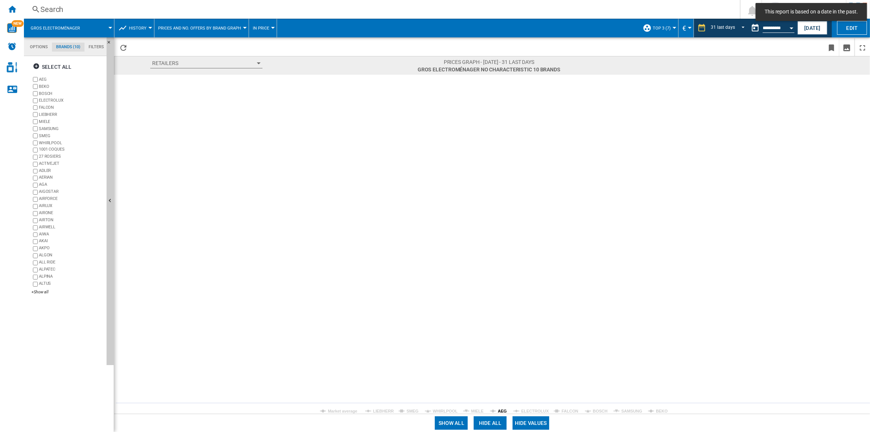
click at [505, 309] on tspan "AEG" at bounding box center [502, 411] width 9 height 4
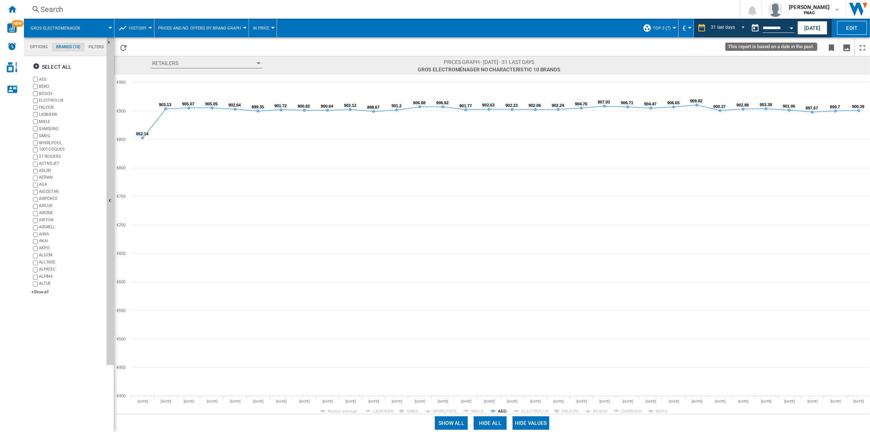
click at [652, 26] on input "**********" at bounding box center [779, 29] width 32 height 7
click at [652, 28] on div "Open calendar" at bounding box center [792, 28] width 4 height 2
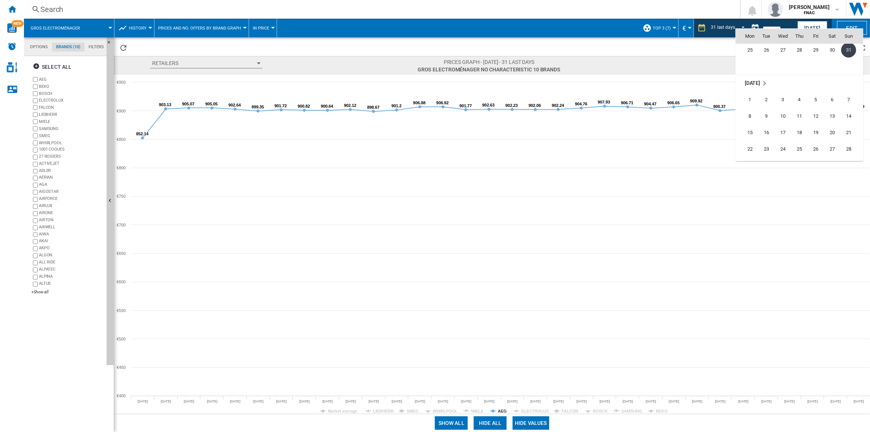
scroll to position [3472, 0]
click at [652, 130] on span "30" at bounding box center [766, 131] width 15 height 15
type input "**********"
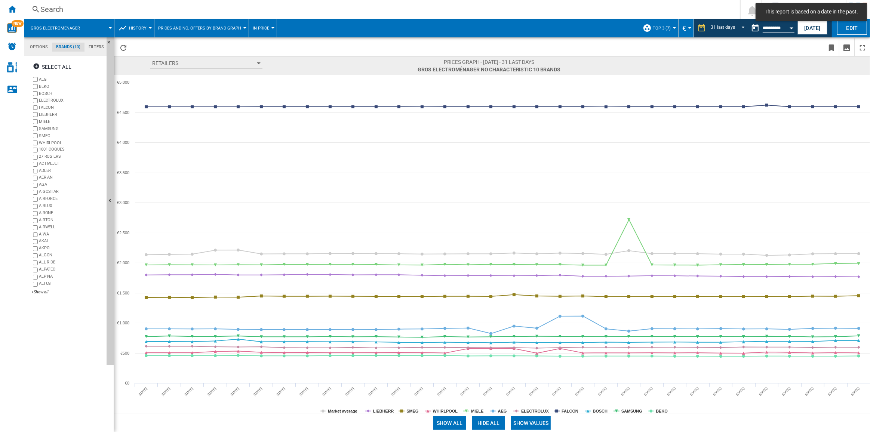
click at [532, 309] on button "Show values" at bounding box center [531, 423] width 40 height 13
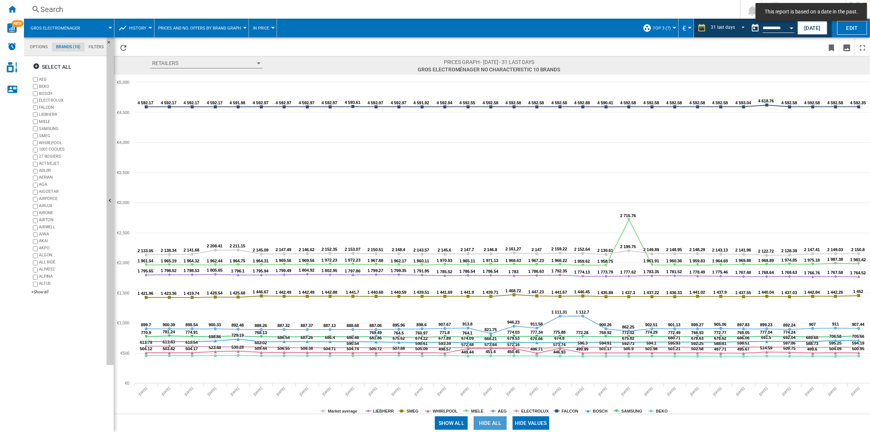
click at [499, 309] on button "Hide all" at bounding box center [490, 423] width 33 height 13
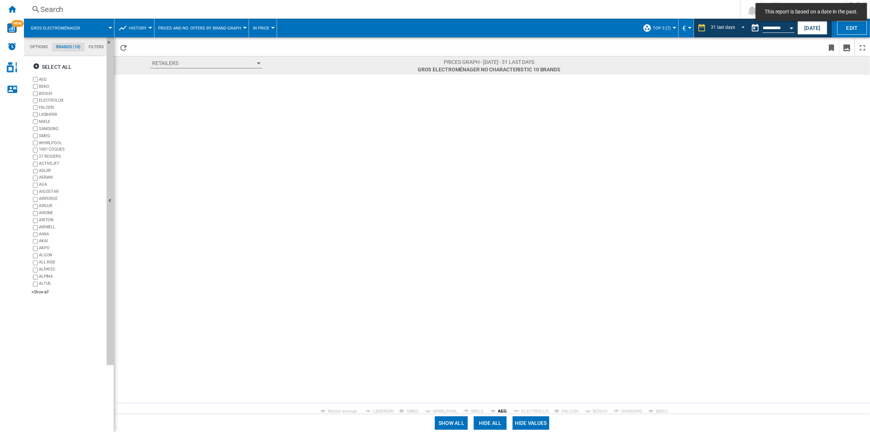
click at [503, 309] on tspan "AEG" at bounding box center [502, 411] width 9 height 4
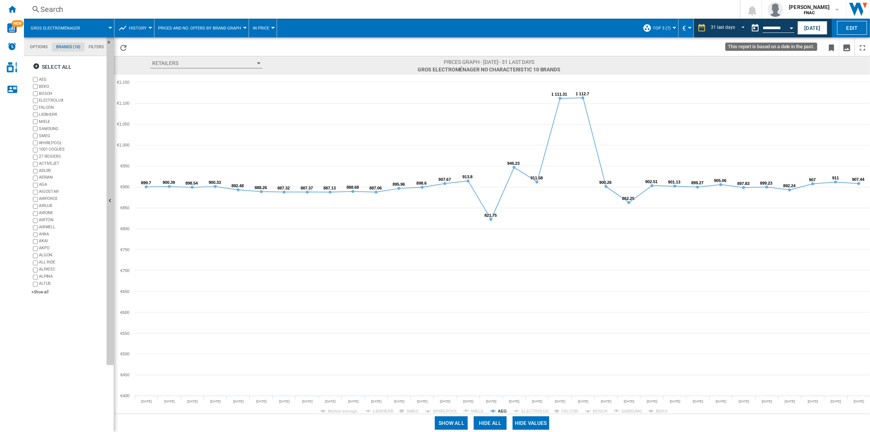
click at [652, 26] on button "Open calendar" at bounding box center [791, 26] width 13 height 13
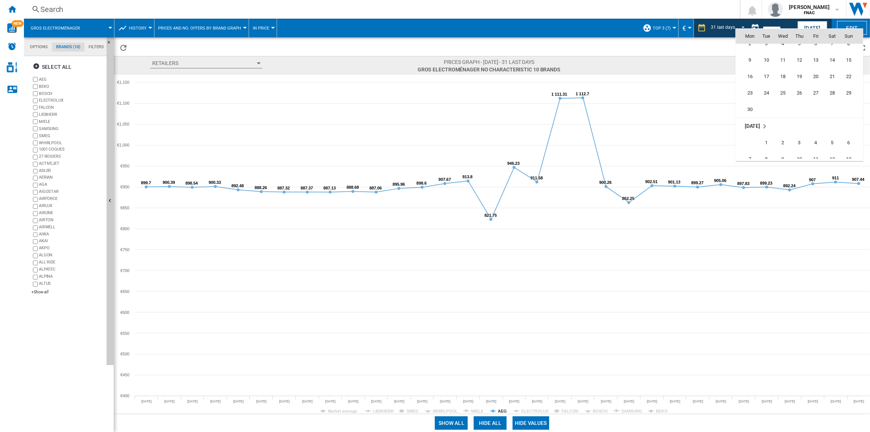
scroll to position [3163, 0]
click at [652, 140] on span "30" at bounding box center [750, 143] width 15 height 15
type input "**********"
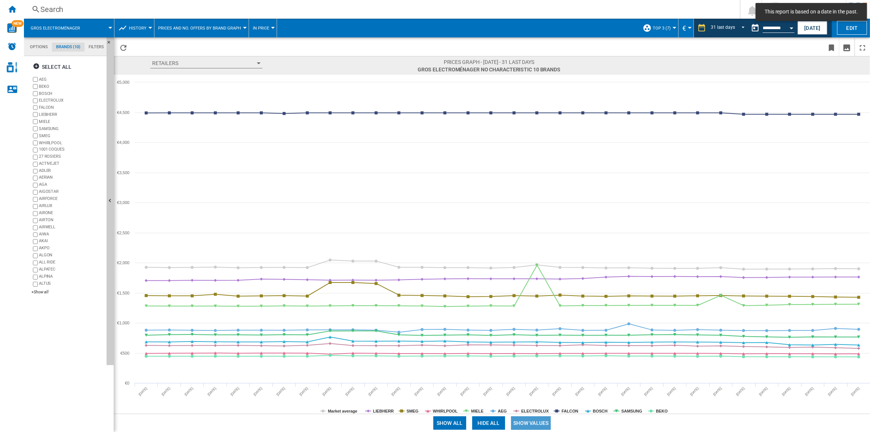
click at [529, 309] on button "Show values" at bounding box center [531, 423] width 40 height 13
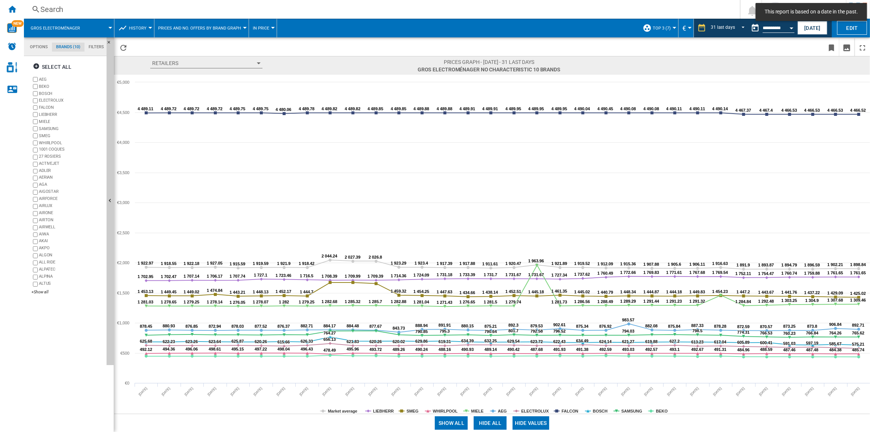
drag, startPoint x: 494, startPoint y: 422, endPoint x: 499, endPoint y: 420, distance: 4.7
click at [494, 309] on button "Hide all" at bounding box center [490, 423] width 33 height 13
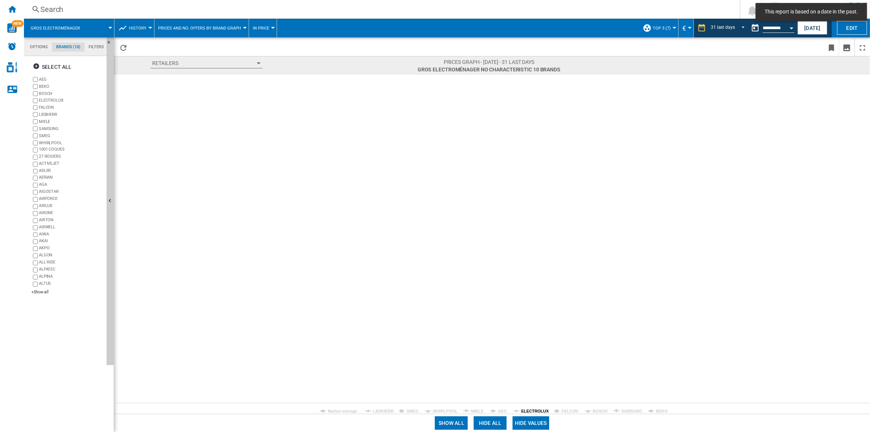
click at [530, 309] on tspan "ELECTROLUX" at bounding box center [535, 411] width 28 height 4
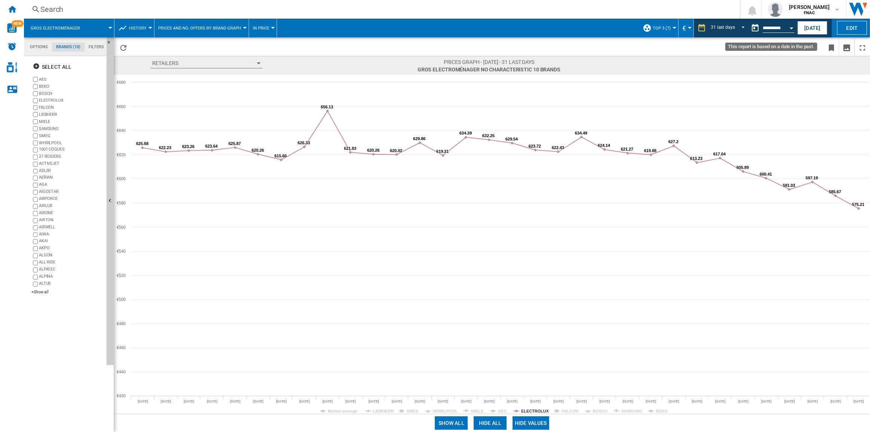
click at [652, 24] on md-datepicker "**********" at bounding box center [774, 28] width 53 height 15
click at [652, 30] on button "Open calendar" at bounding box center [791, 26] width 13 height 13
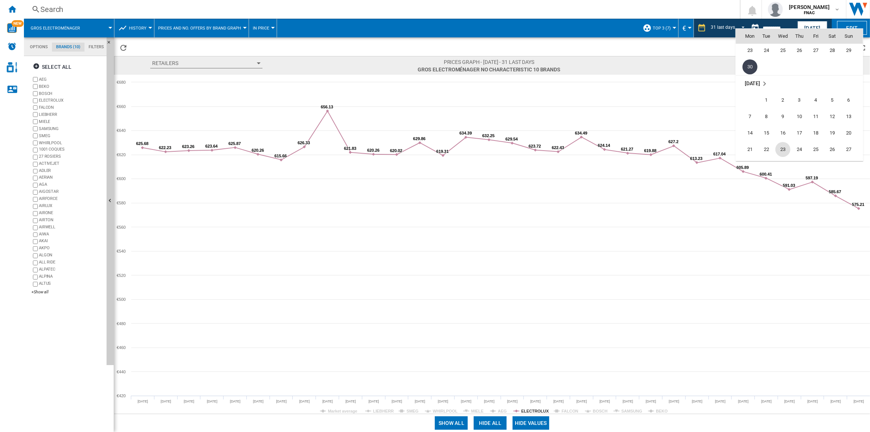
scroll to position [3274, 0]
click at [652, 130] on span "31" at bounding box center [799, 132] width 15 height 15
type input "**********"
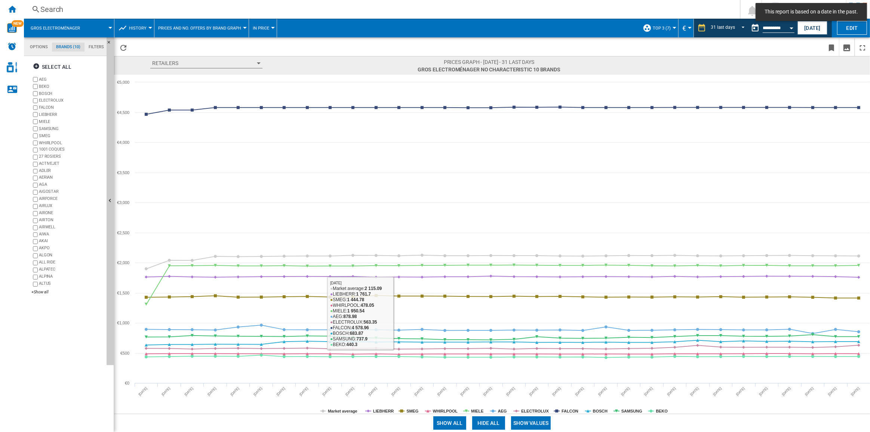
drag, startPoint x: 524, startPoint y: 425, endPoint x: 495, endPoint y: 425, distance: 28.8
click at [524, 309] on button "Show values" at bounding box center [531, 423] width 40 height 13
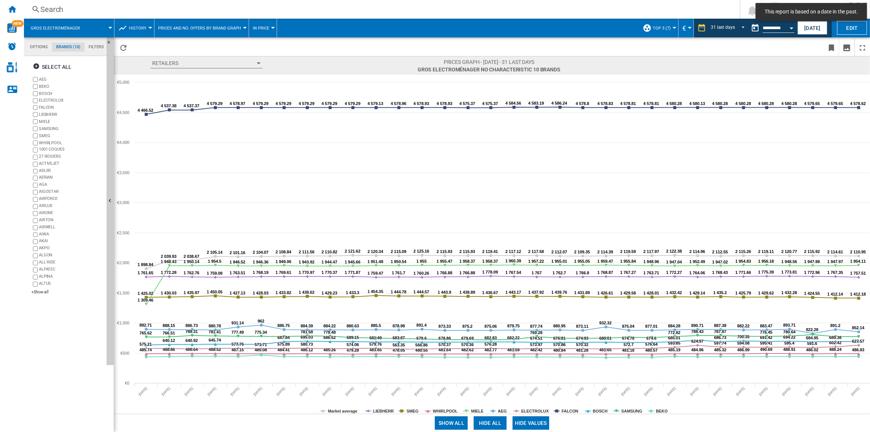
click at [494, 309] on button "Hide all" at bounding box center [490, 423] width 33 height 13
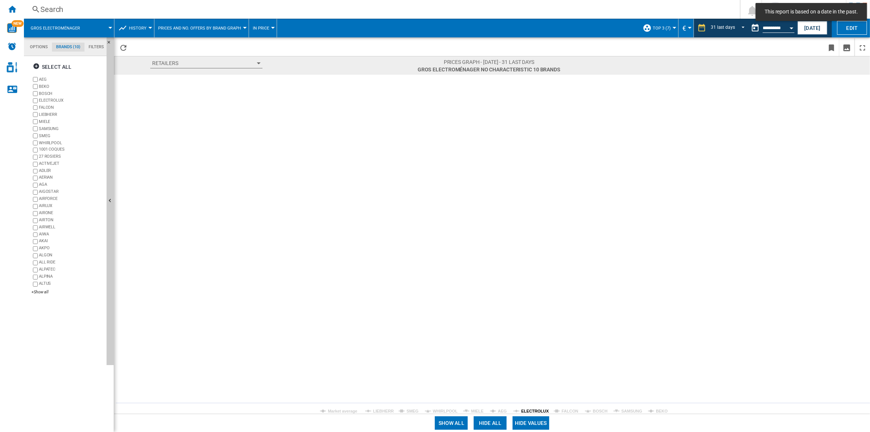
click at [531, 309] on tspan "ELECTROLUX" at bounding box center [535, 411] width 28 height 4
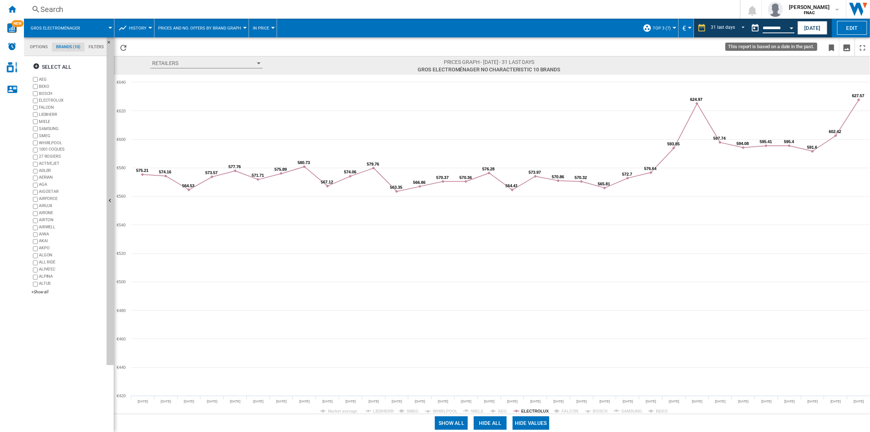
click at [652, 27] on input "**********" at bounding box center [779, 29] width 32 height 7
click at [652, 28] on div "Open calendar" at bounding box center [792, 28] width 4 height 2
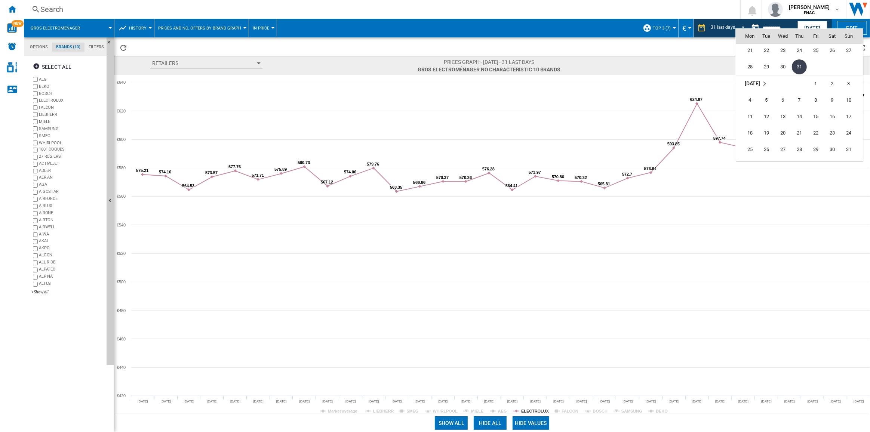
scroll to position [3373, 0]
click at [652, 112] on span "31" at bounding box center [849, 115] width 15 height 15
type input "**********"
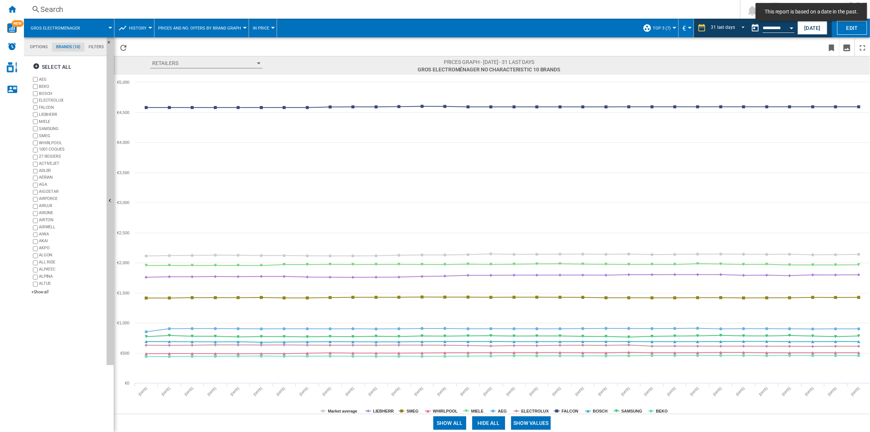
click at [529, 309] on button "Show values" at bounding box center [531, 423] width 40 height 13
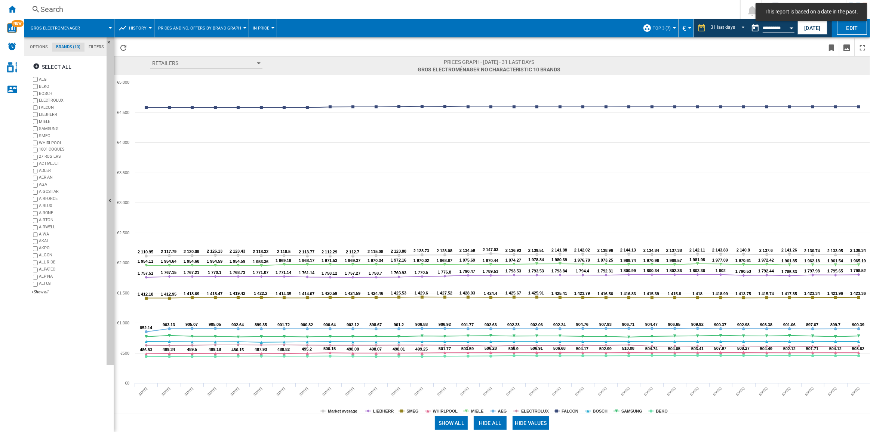
click at [478, 309] on button "Hide all" at bounding box center [490, 423] width 33 height 13
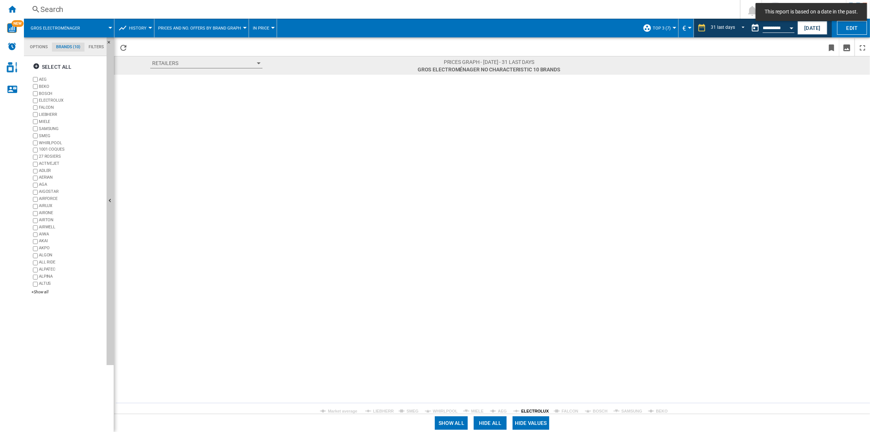
click at [530, 309] on tspan "ELECTROLUX" at bounding box center [535, 411] width 28 height 4
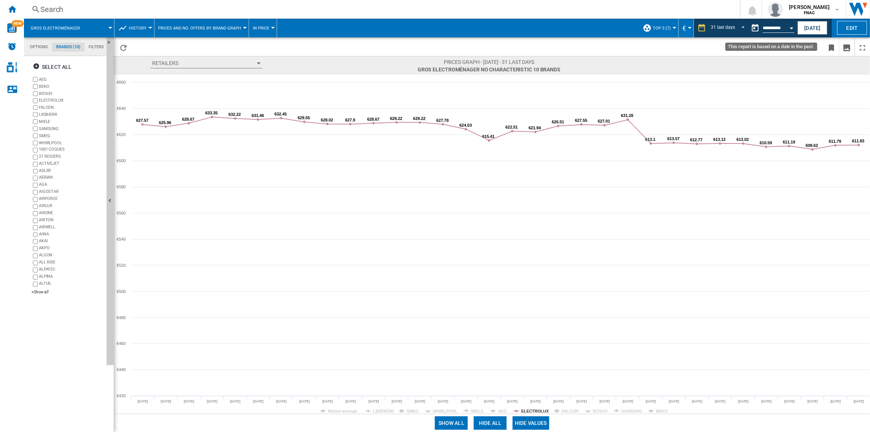
click at [652, 26] on input "**********" at bounding box center [779, 29] width 32 height 7
click at [652, 27] on div "Open calendar" at bounding box center [792, 28] width 4 height 2
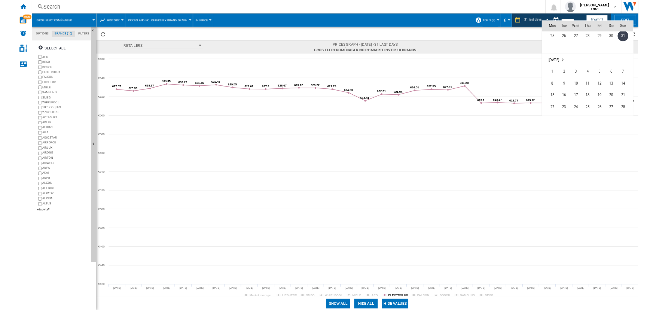
scroll to position [3472, 0]
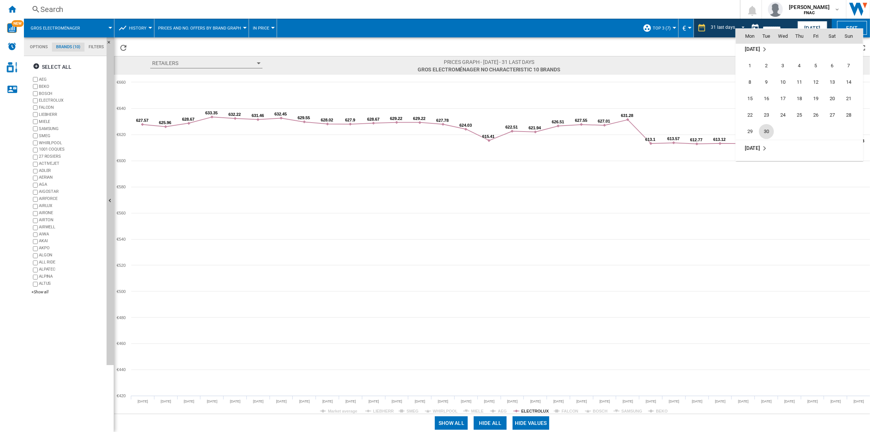
click at [652, 130] on span "30" at bounding box center [766, 131] width 15 height 15
type input "**********"
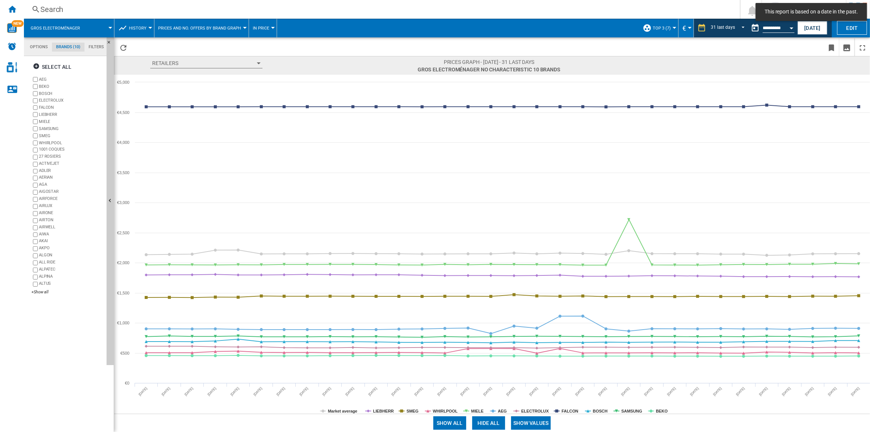
drag, startPoint x: 532, startPoint y: 420, endPoint x: 494, endPoint y: 422, distance: 37.5
click at [532, 309] on button "Show values" at bounding box center [531, 423] width 40 height 13
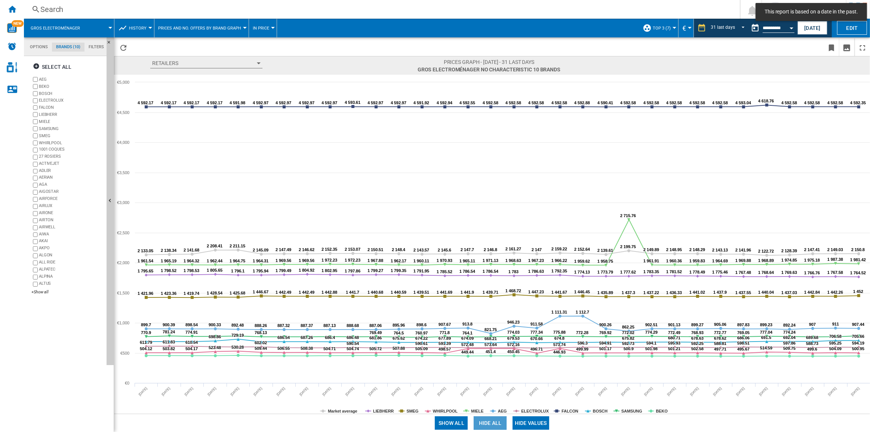
click at [493, 309] on button "Hide all" at bounding box center [490, 423] width 33 height 13
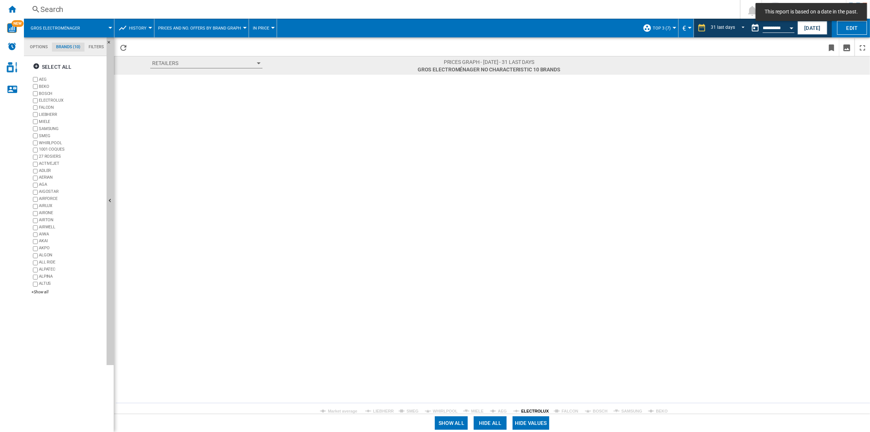
click at [528, 309] on tspan "ELECTROLUX" at bounding box center [535, 411] width 28 height 4
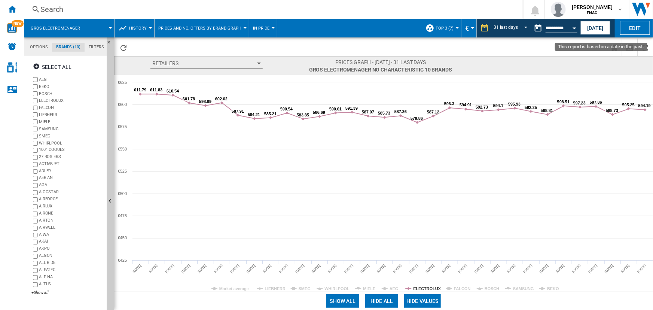
click at [568, 30] on button "Open calendar" at bounding box center [573, 26] width 13 height 13
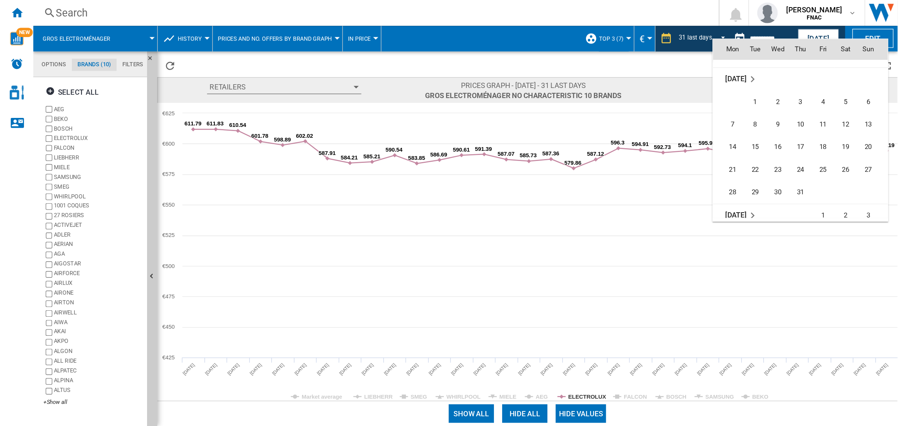
scroll to position [3231, 0]
click at [534, 75] on span "30" at bounding box center [532, 74] width 15 height 15
type input "**********"
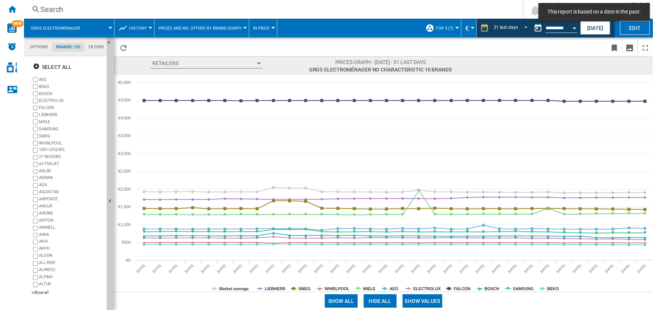
click at [425, 298] on button "Show values" at bounding box center [422, 300] width 40 height 13
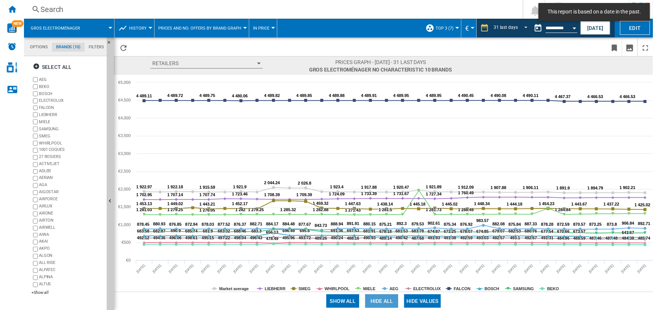
click at [384, 302] on button "Hide all" at bounding box center [381, 300] width 33 height 13
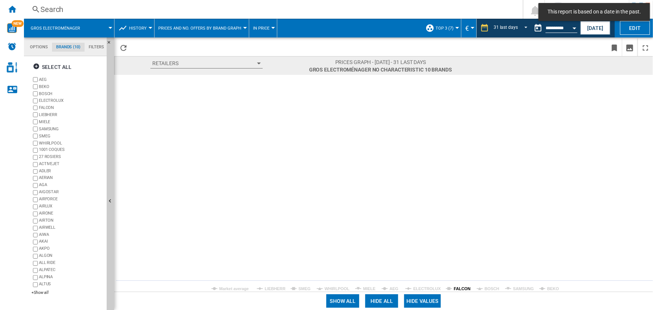
click at [456, 288] on tspan "FALCON" at bounding box center [462, 288] width 17 height 4
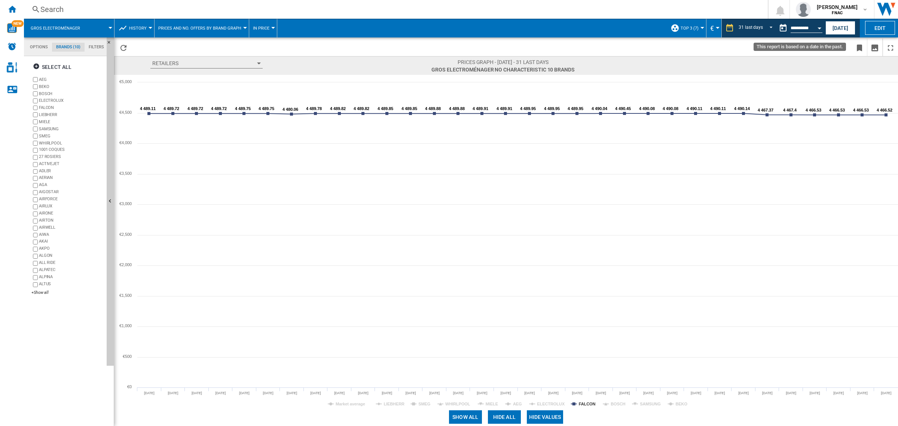
click at [652, 24] on md-datepicker "**********" at bounding box center [801, 28] width 53 height 15
click at [652, 26] on button "Open calendar" at bounding box center [818, 26] width 13 height 13
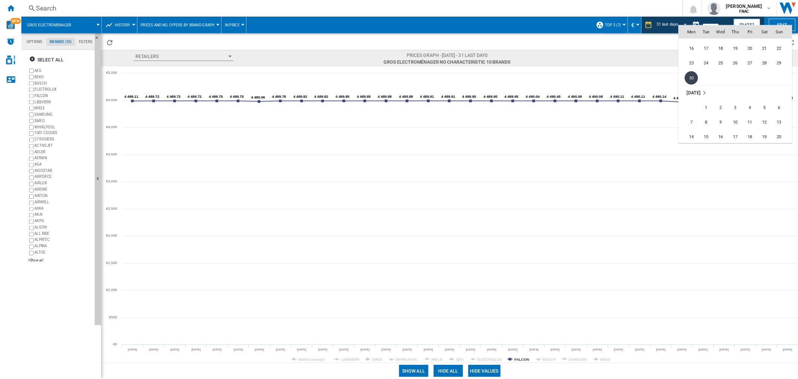
scroll to position [3265, 0]
type input "**********"
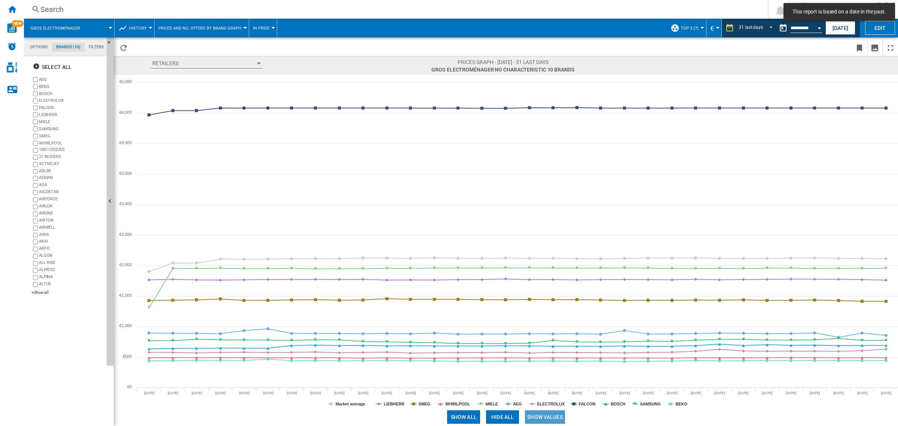
click at [537, 309] on button "Show values" at bounding box center [545, 416] width 40 height 13
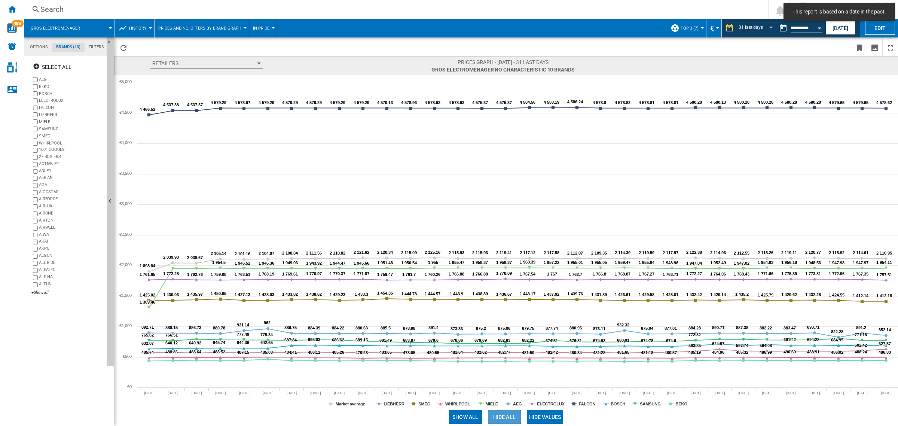
click at [510, 309] on button "Hide all" at bounding box center [504, 416] width 33 height 13
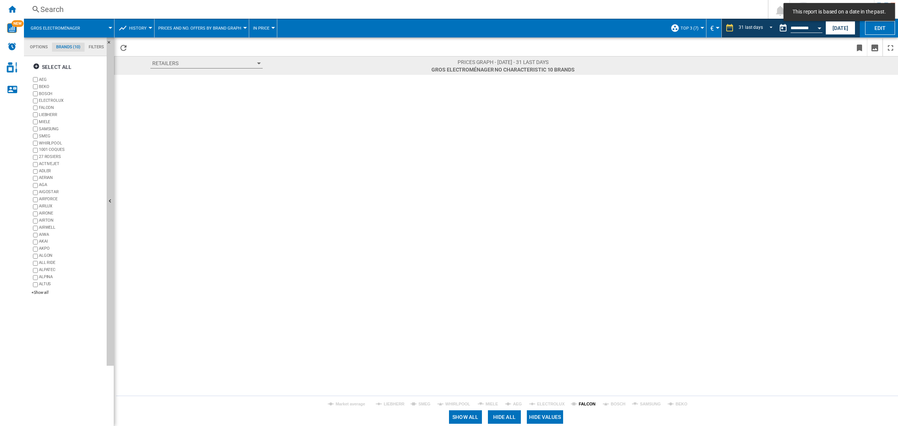
click at [581, 309] on tspan "FALCON" at bounding box center [587, 403] width 17 height 4
